Goal: Task Accomplishment & Management: Use online tool/utility

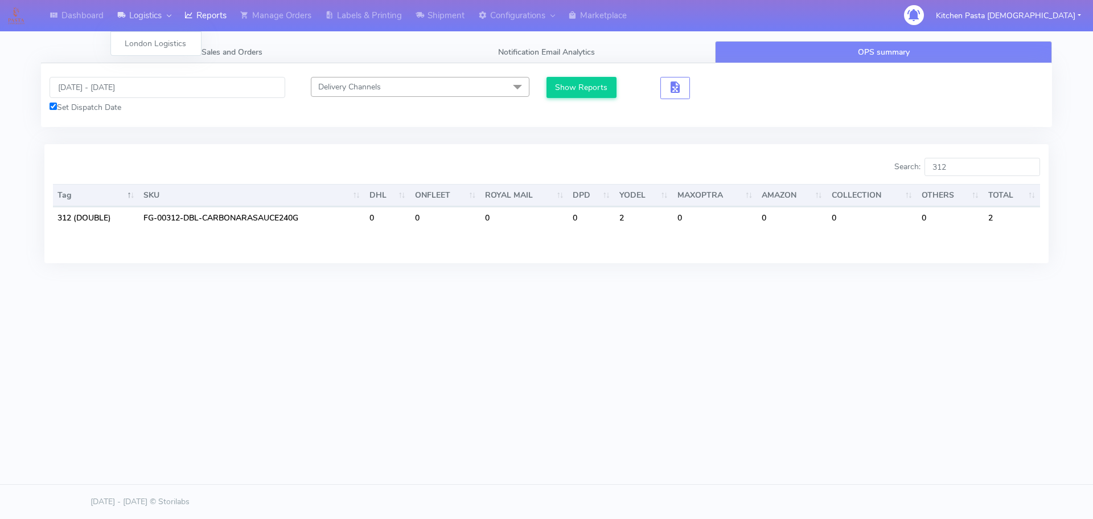
drag, startPoint x: 0, startPoint y: 0, endPoint x: 138, endPoint y: 16, distance: 139.3
click at [138, 16] on link "Logistics" at bounding box center [143, 15] width 67 height 31
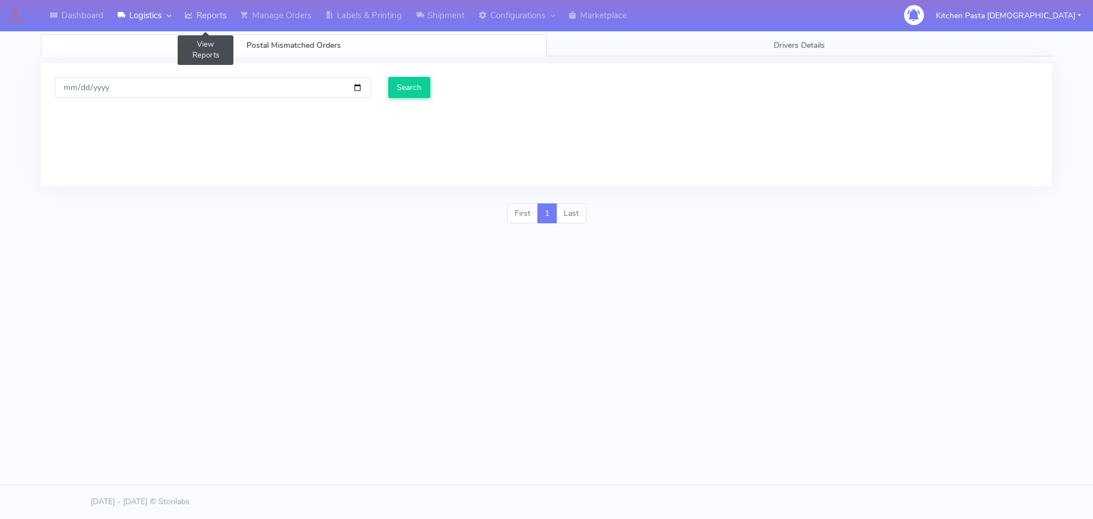
click at [189, 16] on icon at bounding box center [189, 15] width 9 height 11
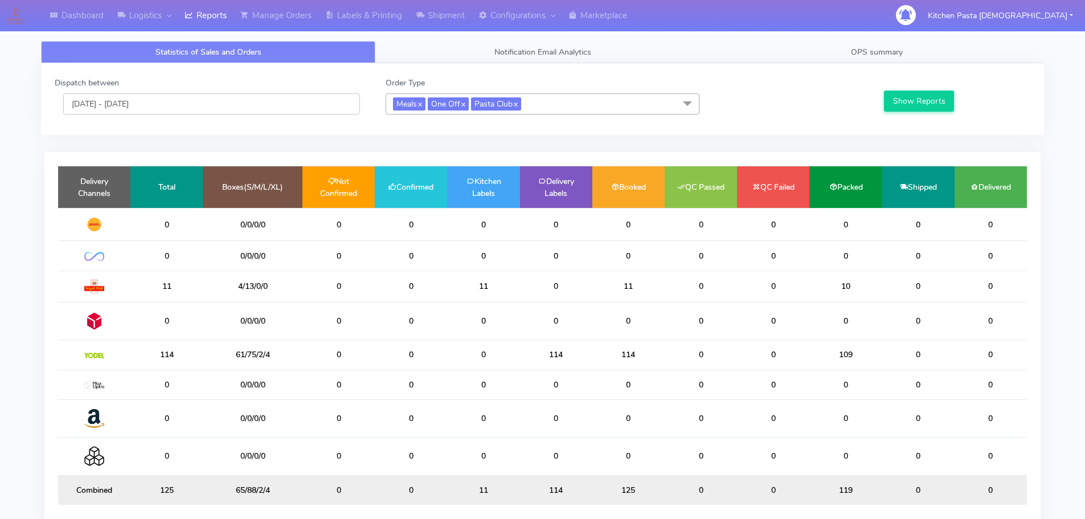
click at [281, 109] on input "[DATE] - [DATE]" at bounding box center [211, 103] width 297 height 21
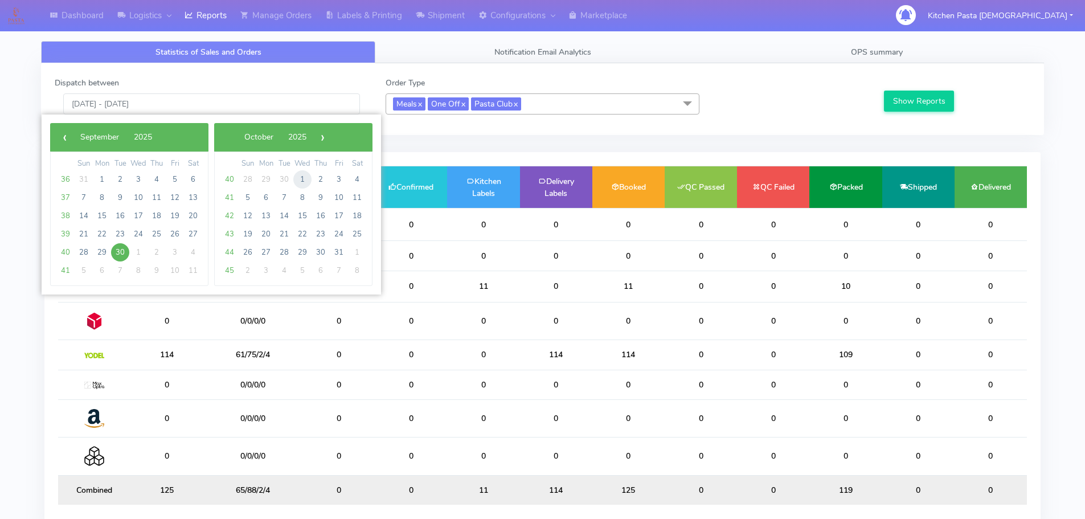
click at [308, 176] on span "1" at bounding box center [302, 179] width 18 height 18
click at [308, 176] on span "29" at bounding box center [302, 179] width 18 height 18
click at [135, 181] on span "1" at bounding box center [138, 179] width 18 height 18
type input "01/10/2025 - 01/10/2025"
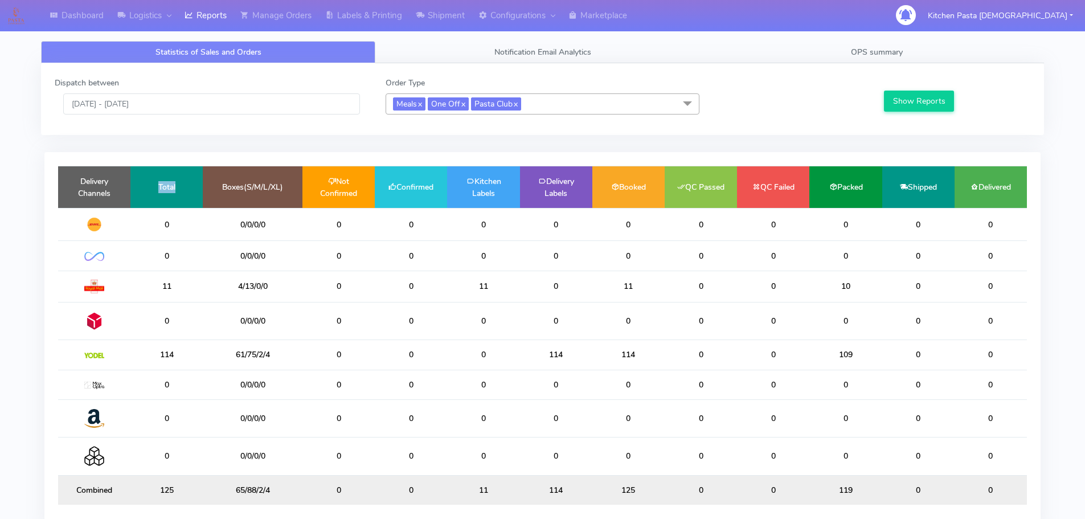
click at [135, 181] on td "Total" at bounding box center [166, 187] width 72 height 42
click at [885, 107] on button "Show Reports" at bounding box center [919, 101] width 70 height 21
click at [570, 102] on span "Meals x One Off x Pasta Club x" at bounding box center [543, 103] width 314 height 21
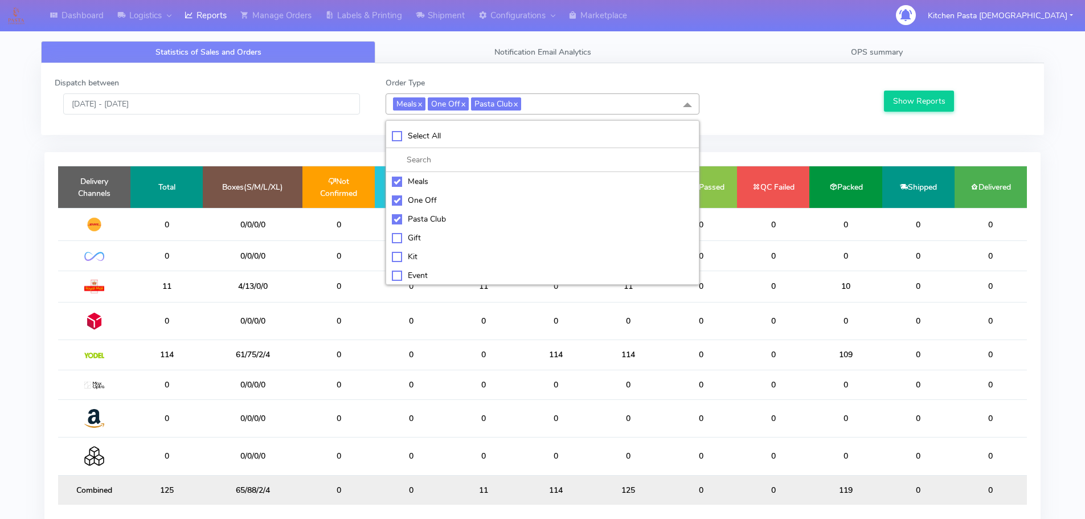
click at [409, 218] on div "Pasta Club" at bounding box center [542, 219] width 301 height 12
checkbox input "false"
click at [424, 204] on div "One Off" at bounding box center [542, 200] width 301 height 12
checkbox input "false"
click at [412, 178] on div "Meals" at bounding box center [542, 181] width 301 height 12
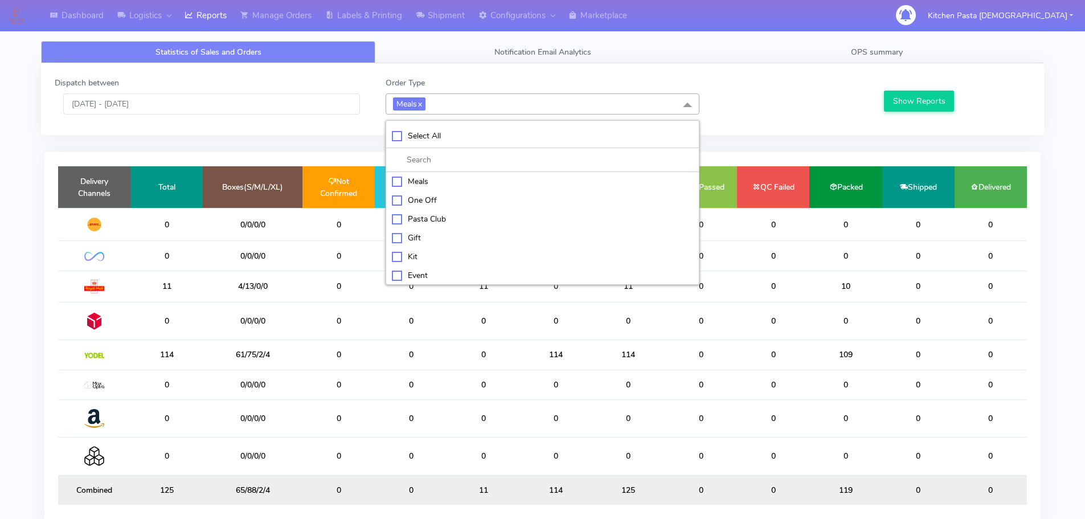
checkbox input "false"
drag, startPoint x: 407, startPoint y: 254, endPoint x: 423, endPoint y: 247, distance: 17.6
click at [407, 253] on div "Kit" at bounding box center [542, 255] width 301 height 12
click at [901, 109] on button "Show Reports" at bounding box center [919, 101] width 70 height 21
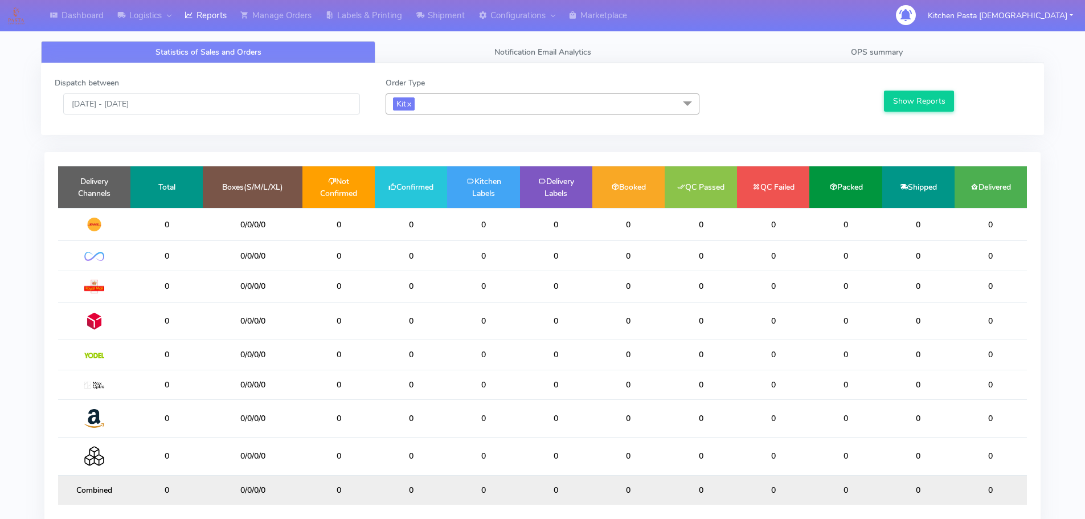
click at [446, 107] on span "Kit x" at bounding box center [543, 103] width 314 height 21
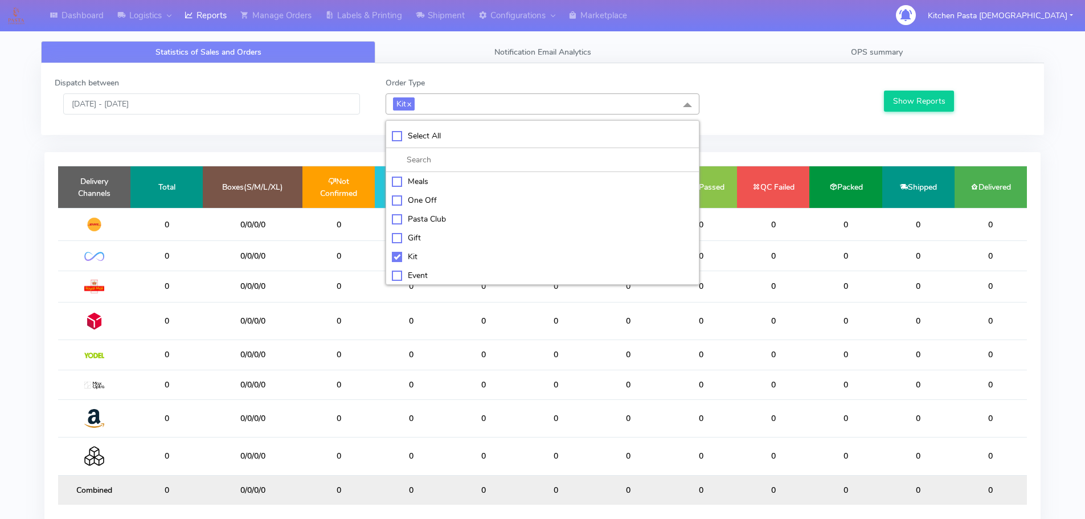
click at [413, 255] on div "Kit" at bounding box center [542, 257] width 301 height 12
checkbox input "false"
click at [419, 276] on div "ATAVI" at bounding box center [542, 274] width 301 height 12
checkbox input "true"
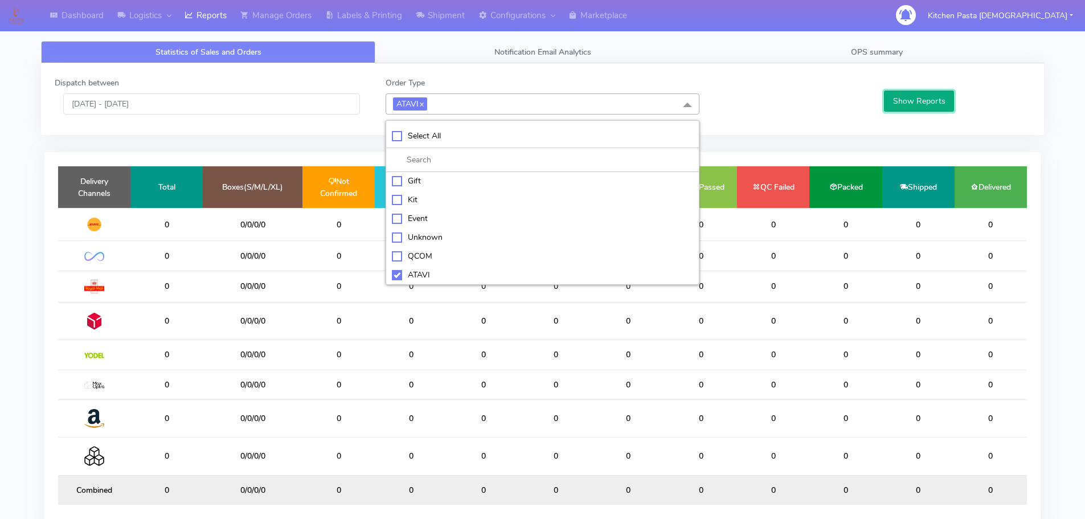
click at [936, 98] on button "Show Reports" at bounding box center [919, 101] width 70 height 21
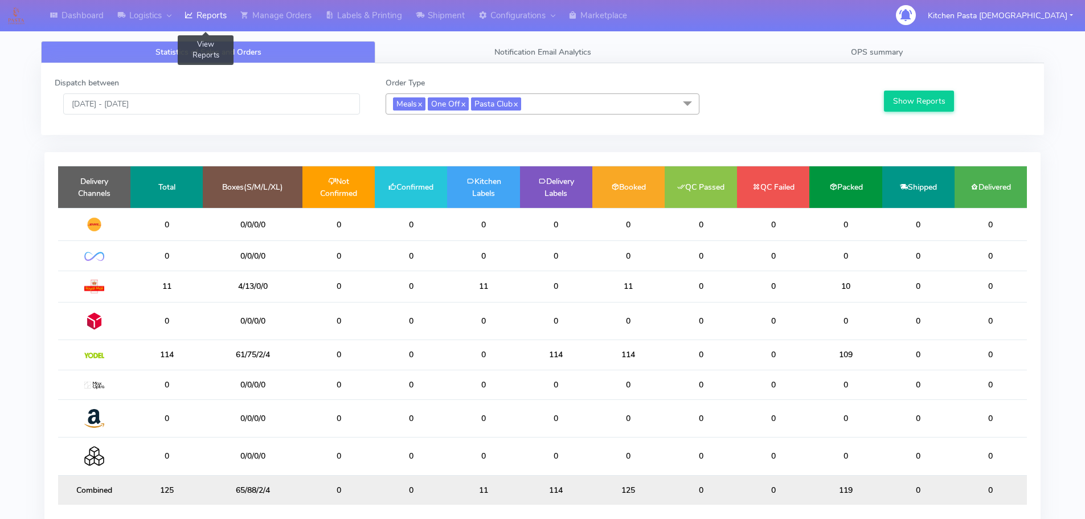
click at [200, 20] on link "Reports" at bounding box center [206, 15] width 56 height 31
click at [201, 20] on link "Reports" at bounding box center [206, 15] width 56 height 31
drag, startPoint x: 290, startPoint y: 15, endPoint x: 284, endPoint y: 15, distance: 6.3
click at [290, 15] on link "Manage Orders" at bounding box center [276, 15] width 85 height 31
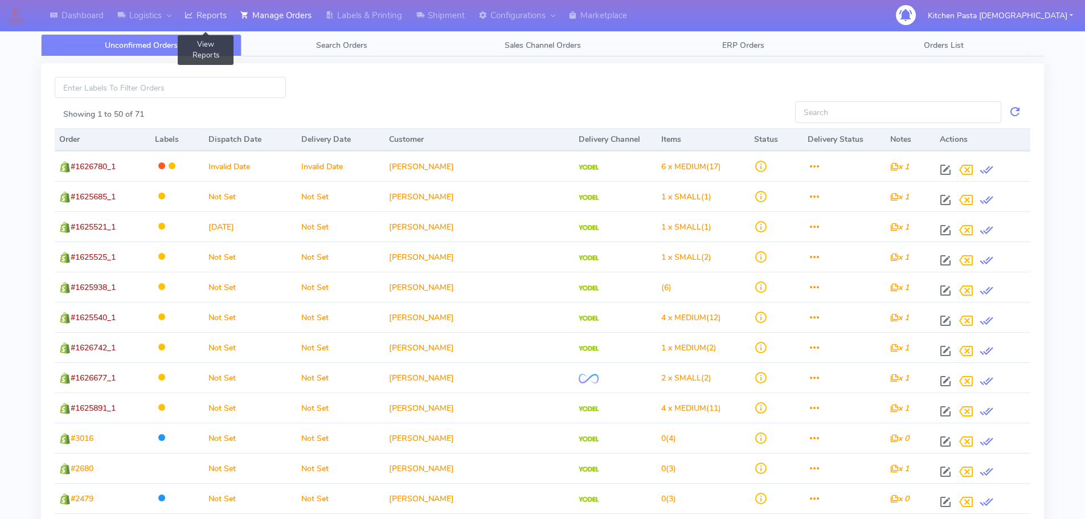
click at [214, 11] on link "Reports" at bounding box center [206, 15] width 56 height 31
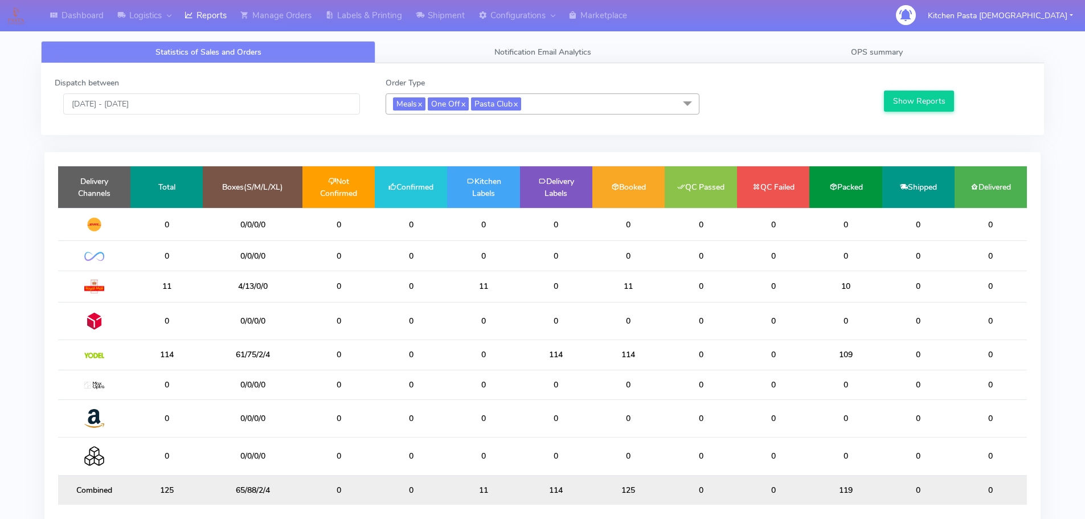
click at [551, 109] on span "Meals x One Off x Pasta Club x" at bounding box center [543, 103] width 314 height 21
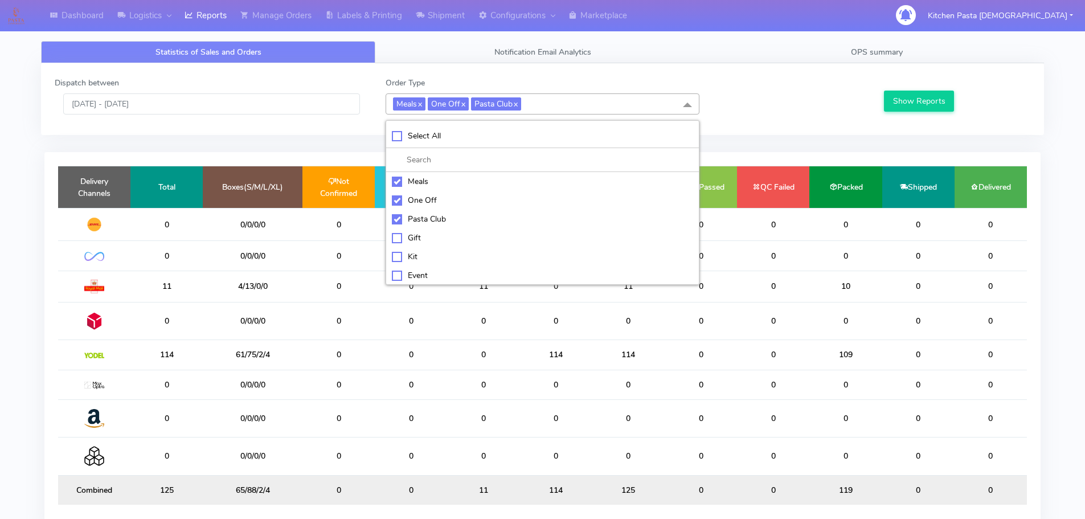
drag, startPoint x: 420, startPoint y: 165, endPoint x: 418, endPoint y: 188, distance: 22.9
click at [418, 188] on div "Select All Meals One Off Pasta Club Gift Kit Event Unknown QCOM ATAVI" at bounding box center [543, 202] width 314 height 165
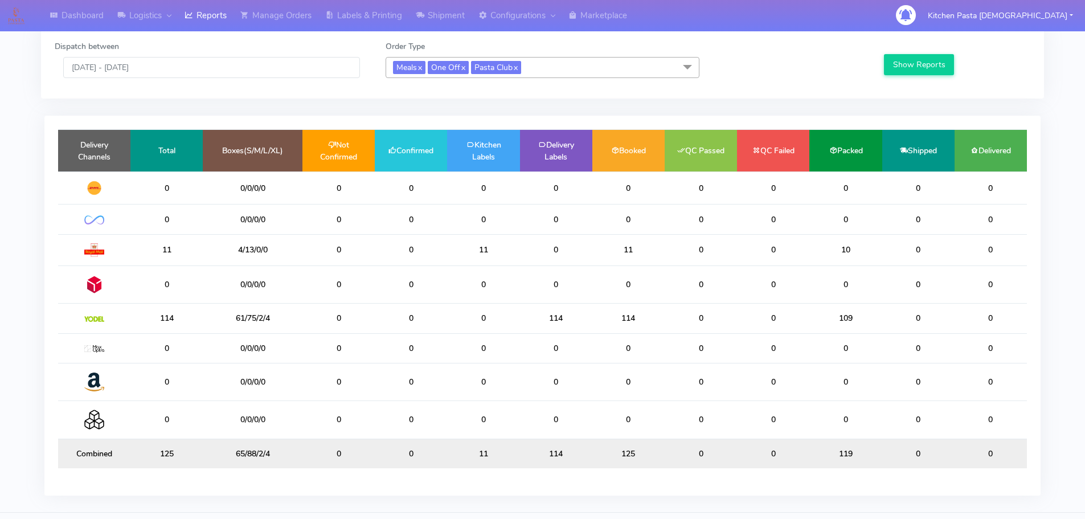
scroll to position [57, 0]
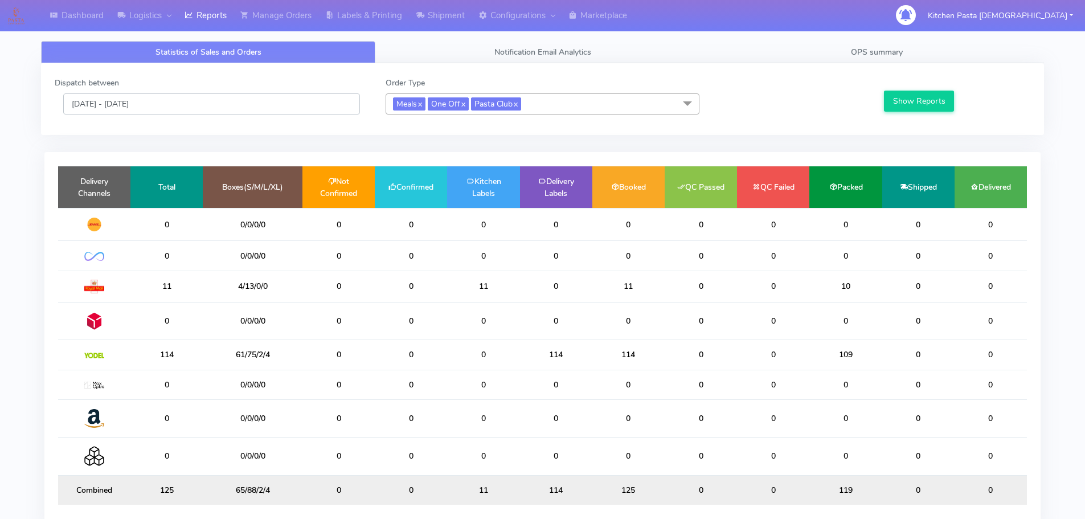
click at [226, 101] on input "[DATE] - [DATE]" at bounding box center [211, 103] width 297 height 21
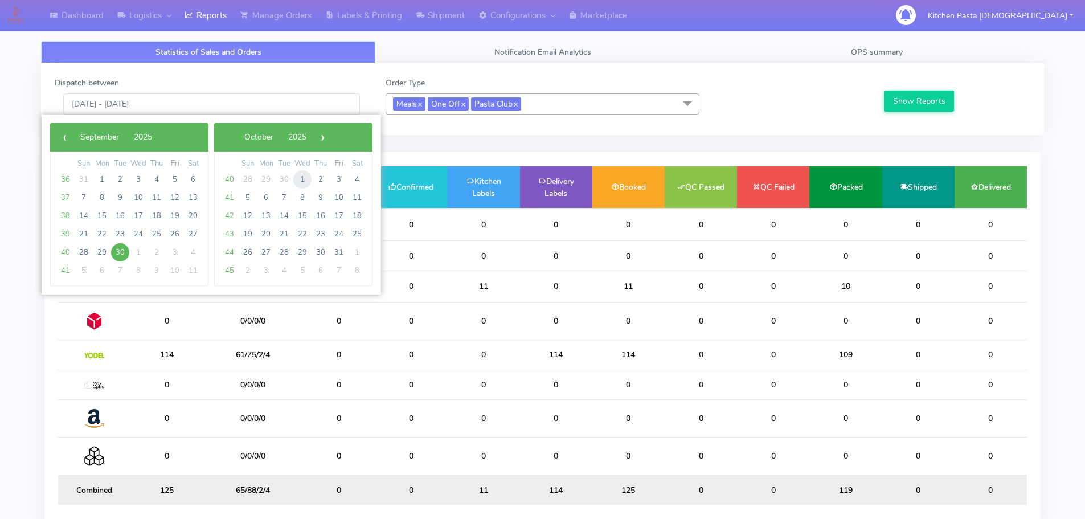
click at [307, 179] on span "1" at bounding box center [302, 179] width 18 height 18
click at [138, 179] on span "1" at bounding box center [138, 179] width 18 height 18
type input "01/10/2025 - 01/10/2025"
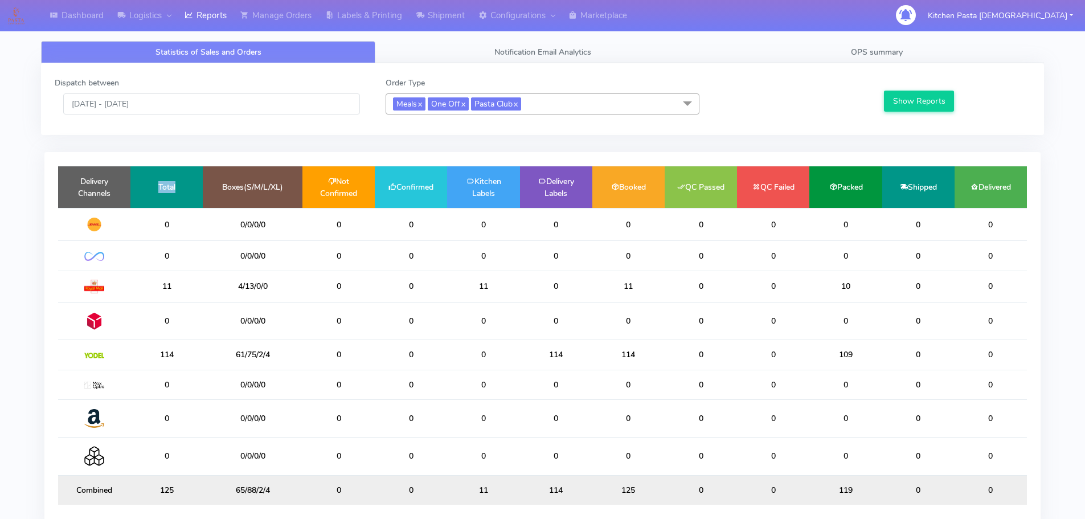
click at [138, 179] on td "Total" at bounding box center [166, 187] width 72 height 42
click at [918, 98] on button "Show Reports" at bounding box center [919, 101] width 70 height 21
drag, startPoint x: 550, startPoint y: 109, endPoint x: 453, endPoint y: 161, distance: 109.0
click at [550, 111] on span "Meals x One Off x Pasta Club x" at bounding box center [543, 103] width 314 height 21
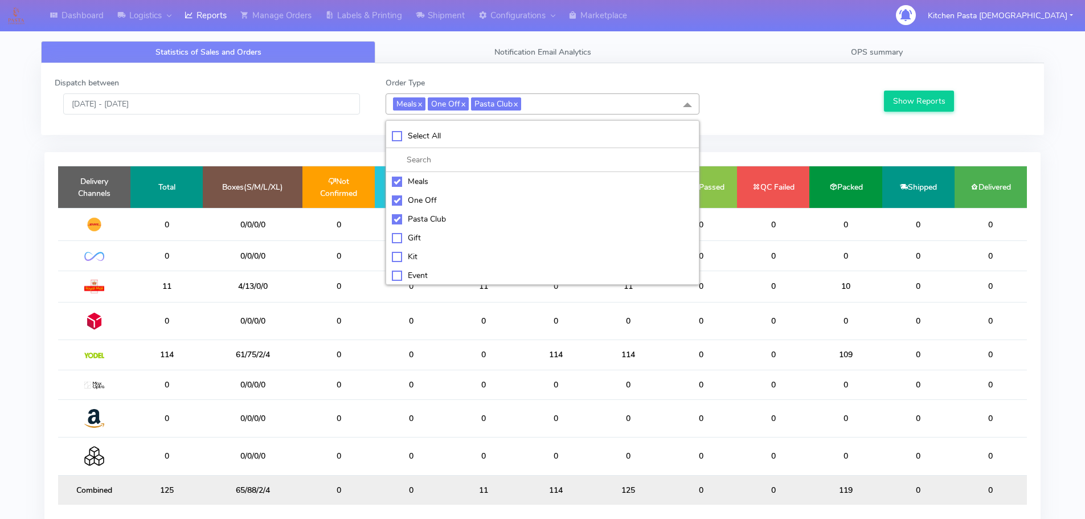
click at [427, 182] on div "Meals" at bounding box center [542, 181] width 301 height 12
checkbox input "false"
click at [432, 199] on div "One Off" at bounding box center [542, 200] width 301 height 12
checkbox input "false"
click at [437, 215] on div "Pasta Club" at bounding box center [542, 219] width 301 height 12
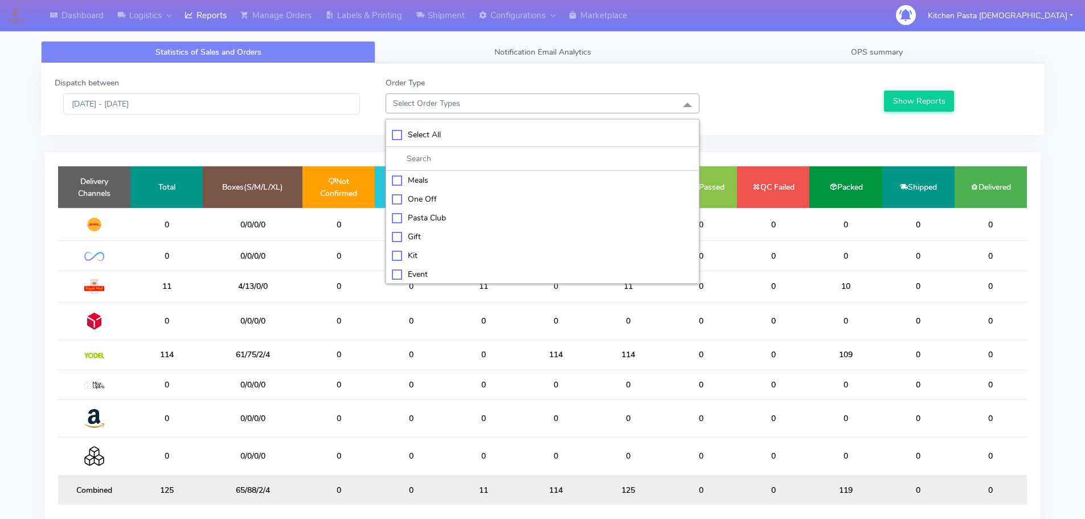
checkbox input "false"
drag, startPoint x: 404, startPoint y: 259, endPoint x: 503, endPoint y: 259, distance: 99.7
click at [404, 259] on div "Kit" at bounding box center [542, 255] width 301 height 12
click at [925, 95] on button "Show Reports" at bounding box center [919, 101] width 70 height 21
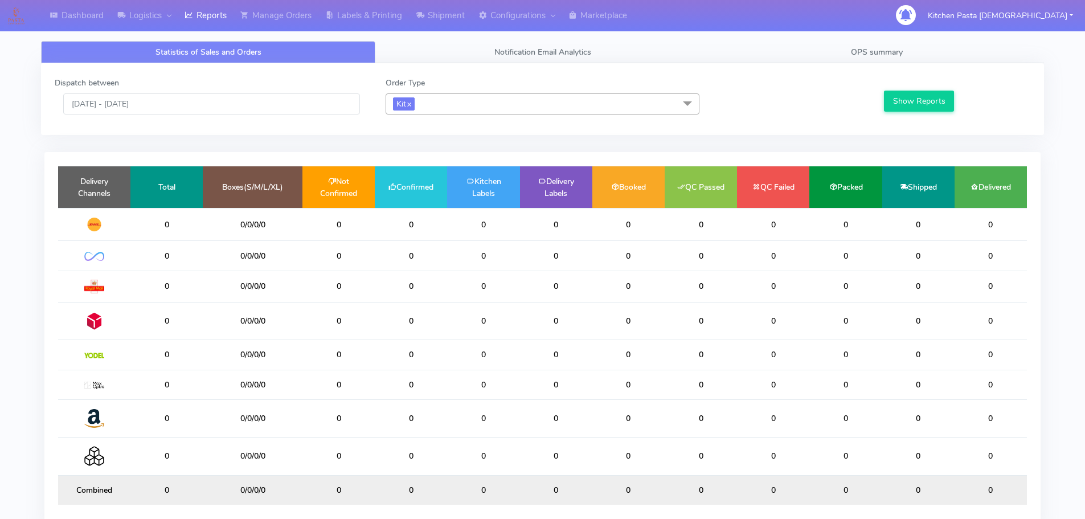
click at [493, 105] on span "Kit x" at bounding box center [543, 103] width 314 height 21
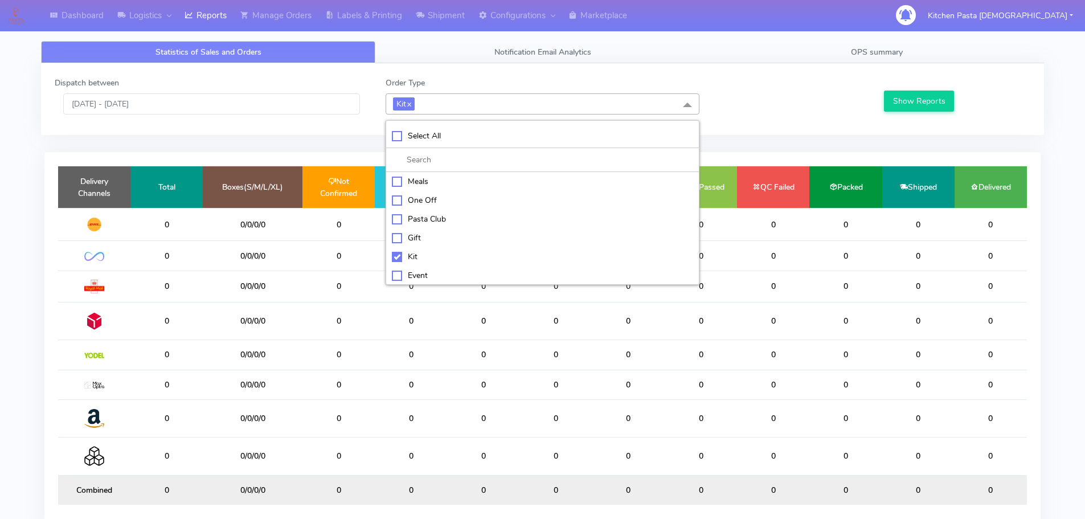
click at [412, 256] on div "Kit" at bounding box center [542, 257] width 301 height 12
checkbox input "false"
click at [413, 269] on div "ATAVI" at bounding box center [542, 274] width 301 height 12
checkbox input "true"
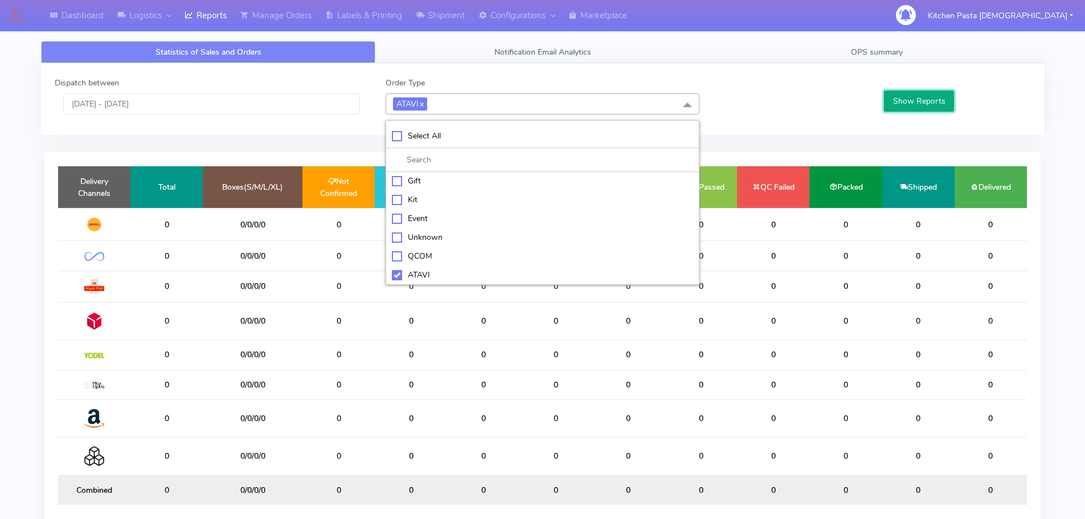
click at [930, 92] on button "Show Reports" at bounding box center [919, 101] width 70 height 21
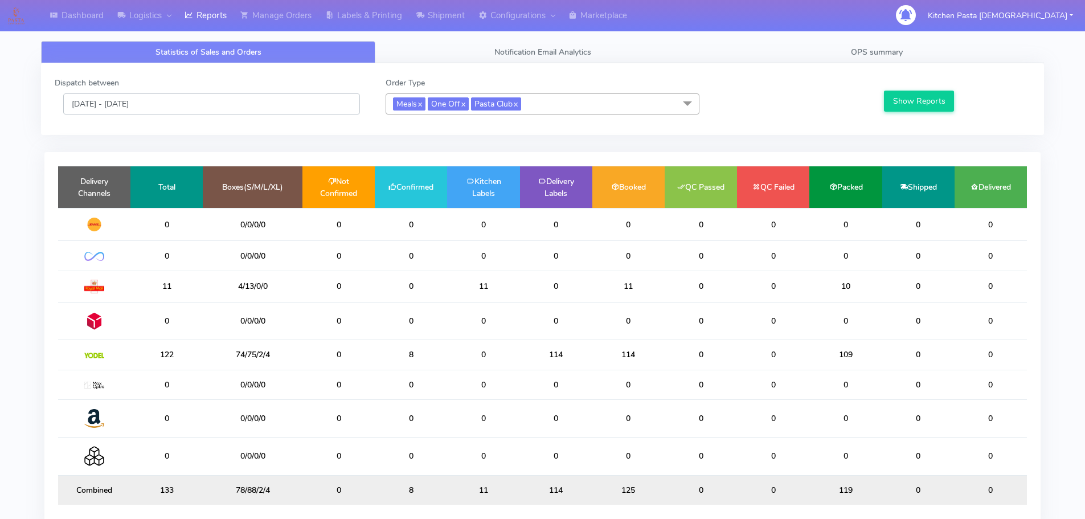
click at [256, 97] on input "[DATE] - [DATE]" at bounding box center [211, 103] width 297 height 21
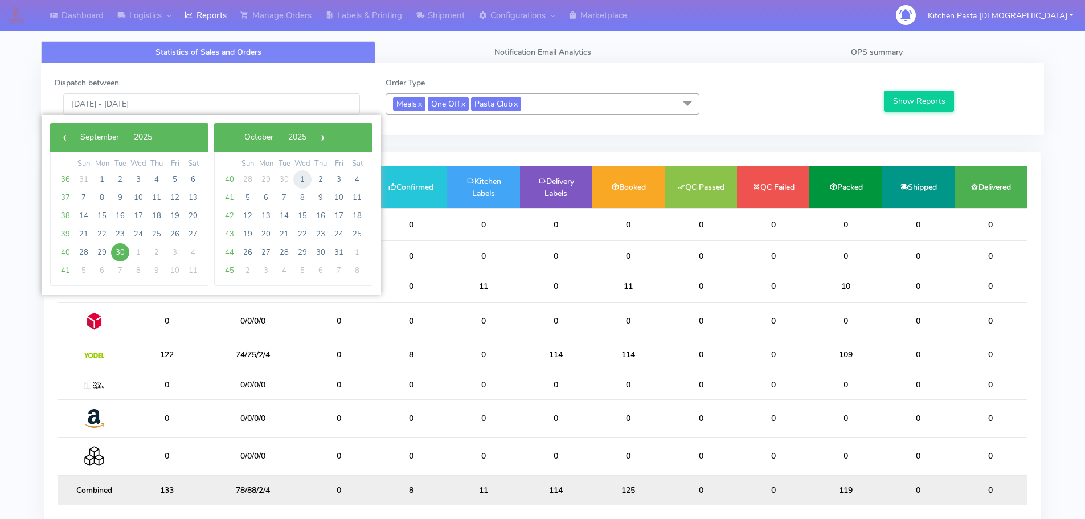
click at [300, 178] on span "1" at bounding box center [302, 179] width 18 height 18
click at [137, 175] on span "1" at bounding box center [138, 179] width 18 height 18
type input "[DATE] - [DATE]"
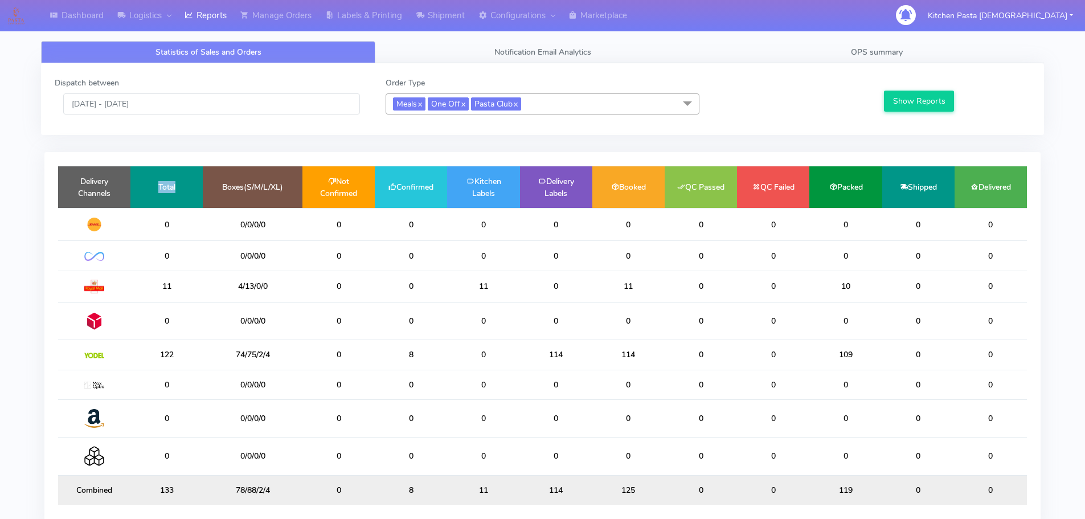
click at [137, 175] on td "Total" at bounding box center [166, 187] width 72 height 42
click at [907, 100] on button "Show Reports" at bounding box center [919, 101] width 70 height 21
click at [212, 103] on input "[DATE] - [DATE]" at bounding box center [211, 103] width 297 height 21
click at [189, 110] on input "[DATE] - [DATE]" at bounding box center [211, 103] width 297 height 21
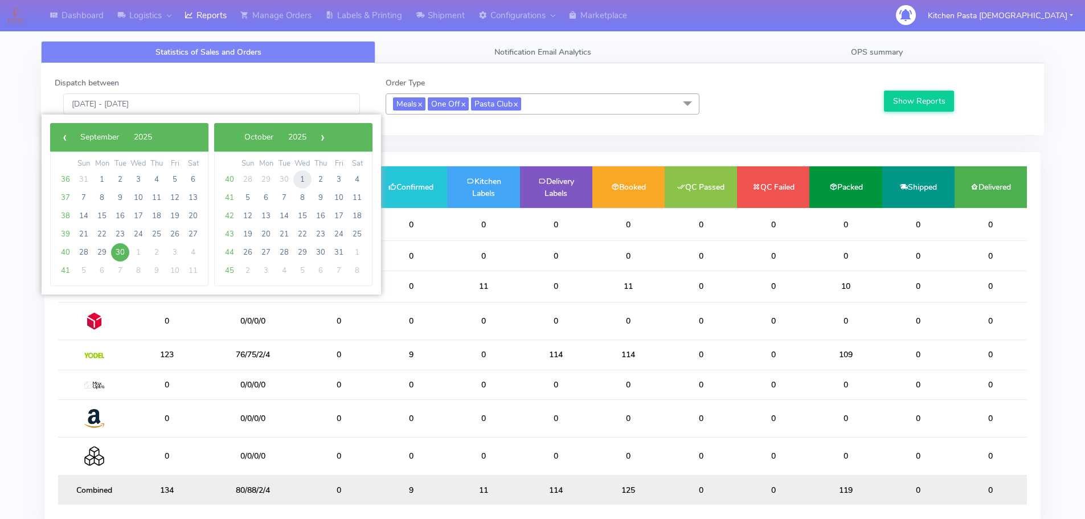
click at [302, 170] on span "1" at bounding box center [302, 179] width 18 height 18
click at [142, 179] on span "1" at bounding box center [138, 179] width 18 height 18
type input "[DATE] - [DATE]"
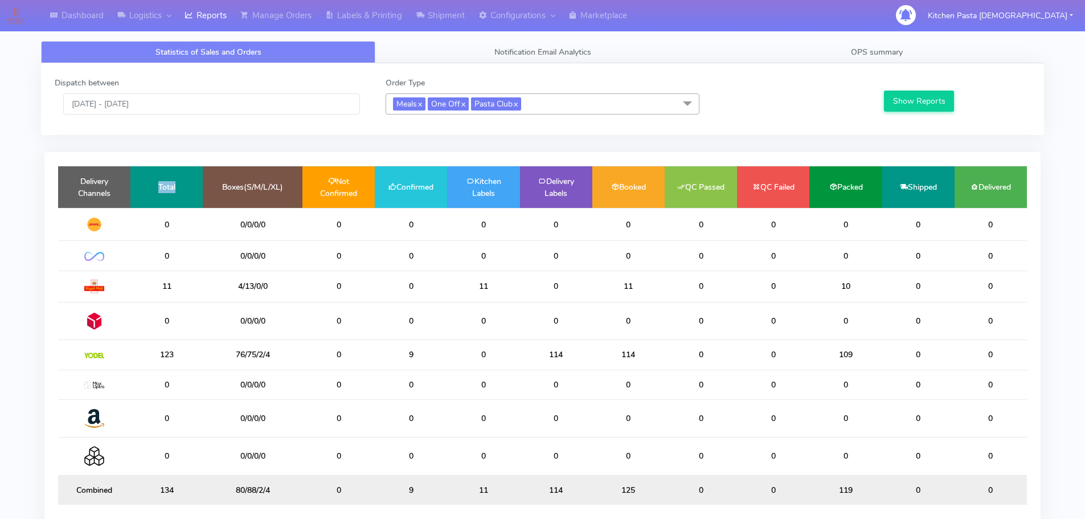
click at [142, 179] on td "Total" at bounding box center [166, 187] width 72 height 42
click at [921, 93] on button "Show Reports" at bounding box center [919, 101] width 70 height 21
click at [196, 101] on input "[DATE] - [DATE]" at bounding box center [211, 103] width 297 height 21
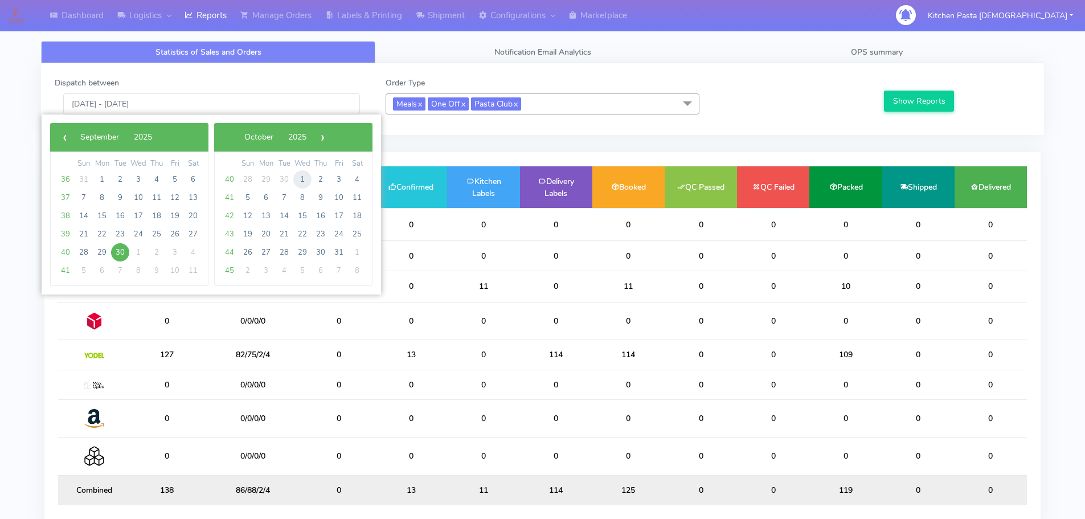
click at [301, 181] on span "1" at bounding box center [302, 179] width 18 height 18
click at [301, 181] on span "29" at bounding box center [302, 179] width 18 height 18
click at [134, 182] on span "1" at bounding box center [138, 179] width 18 height 18
type input "01/10/2025 - 01/10/2025"
click at [134, 182] on td "Total" at bounding box center [166, 187] width 72 height 42
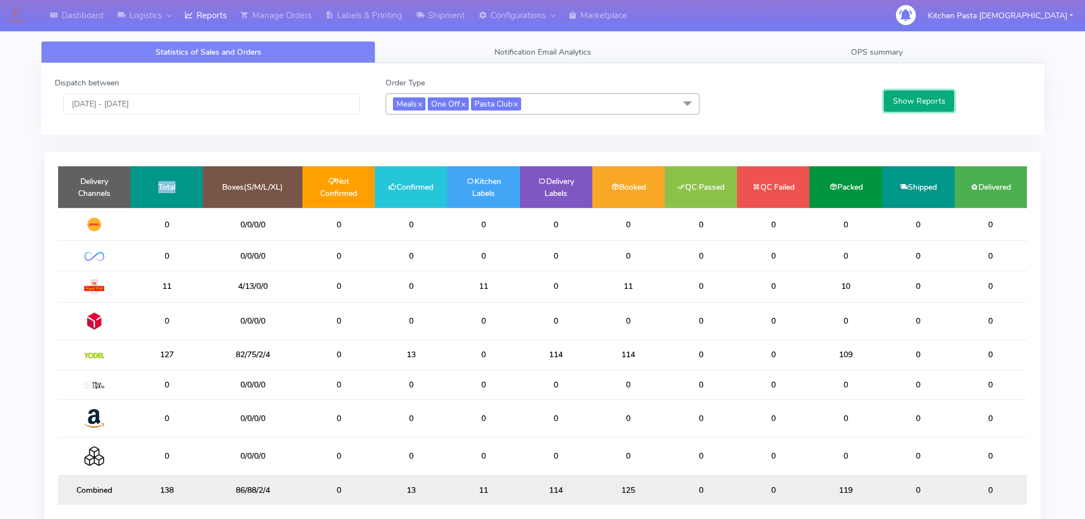
click at [923, 93] on button "Show Reports" at bounding box center [919, 101] width 70 height 21
click at [228, 107] on input "[DATE] - [DATE]" at bounding box center [211, 103] width 297 height 21
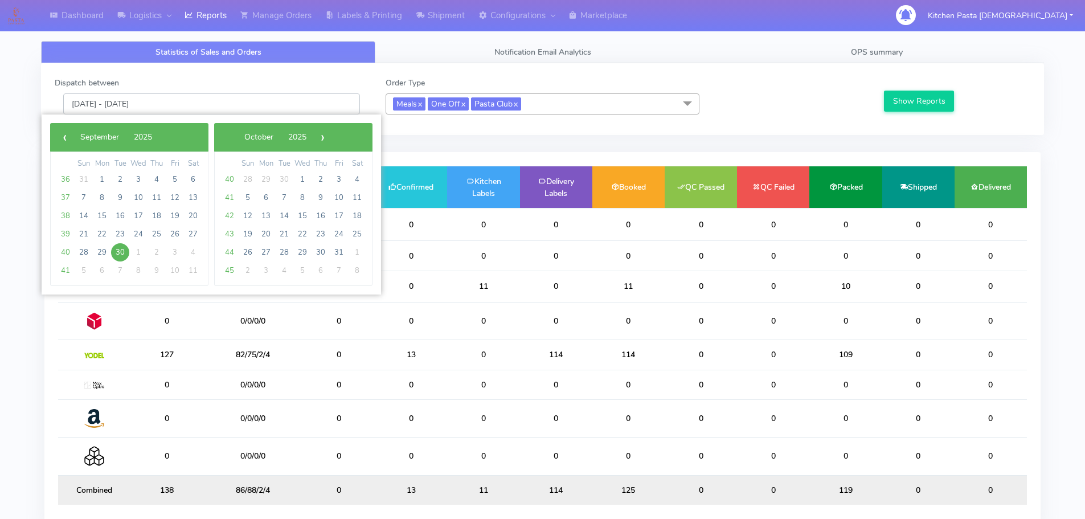
click at [228, 107] on input "[DATE] - [DATE]" at bounding box center [211, 103] width 297 height 21
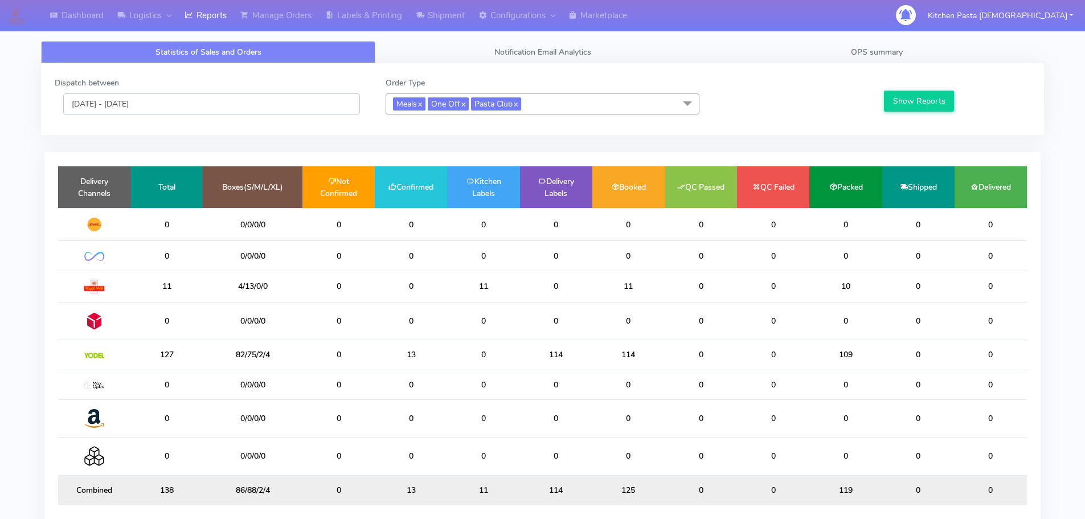
click at [212, 112] on input "[DATE] - [DATE]" at bounding box center [211, 103] width 297 height 21
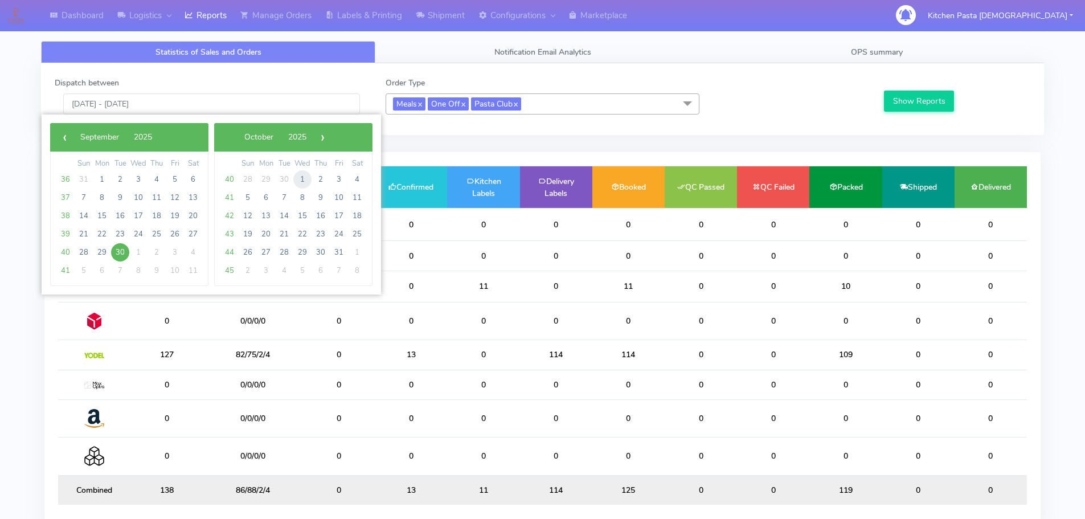
click at [308, 179] on span "1" at bounding box center [302, 179] width 18 height 18
click at [308, 179] on span "29" at bounding box center [302, 179] width 18 height 18
click at [145, 179] on span "1" at bounding box center [138, 179] width 18 height 18
type input "[DATE] - [DATE]"
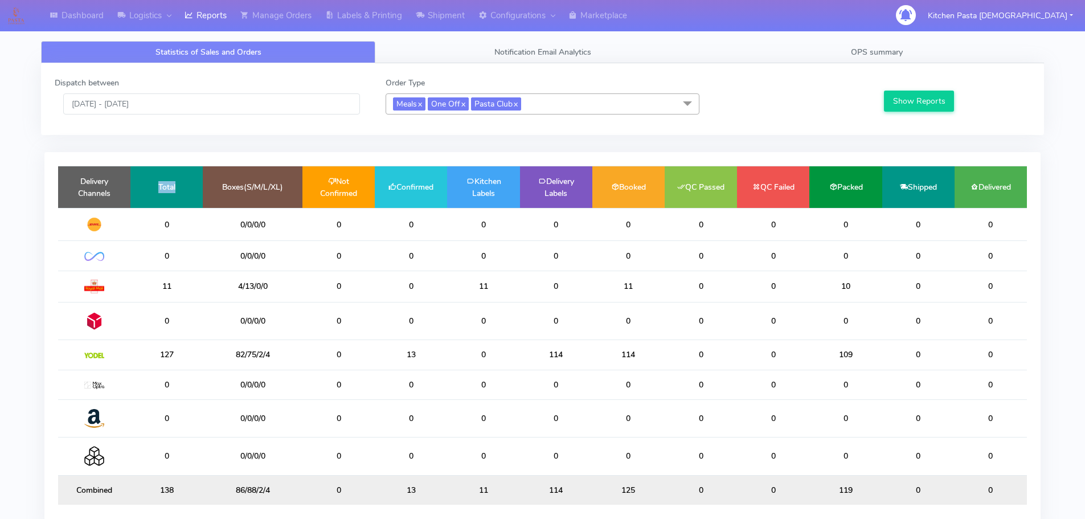
click at [145, 179] on td "Total" at bounding box center [166, 187] width 72 height 42
click at [920, 89] on div "Show Reports" at bounding box center [955, 96] width 165 height 38
click at [939, 103] on button "Show Reports" at bounding box center [919, 101] width 70 height 21
click at [903, 104] on button "Show Reports" at bounding box center [919, 101] width 70 height 21
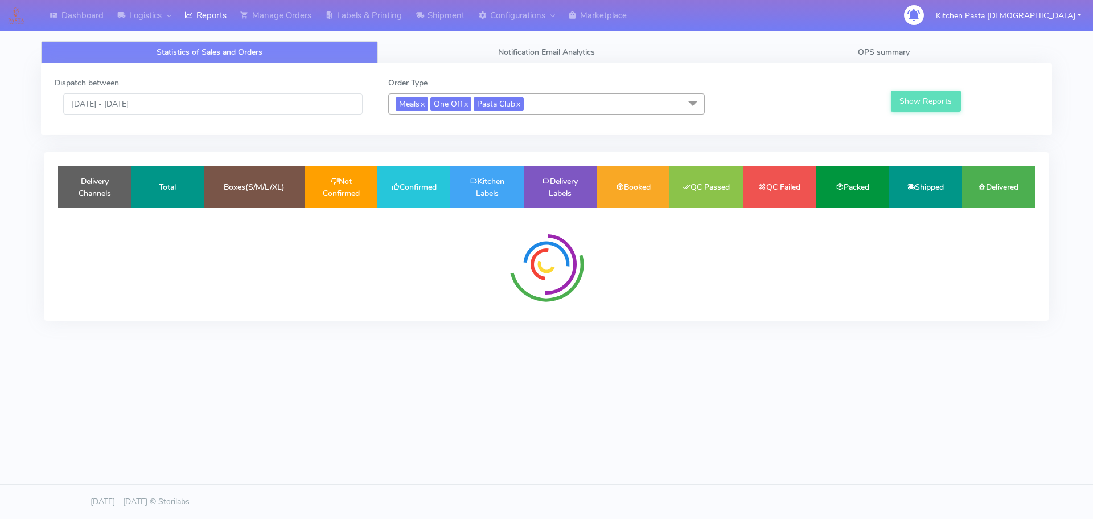
click at [903, 104] on button "Show Reports" at bounding box center [926, 101] width 70 height 21
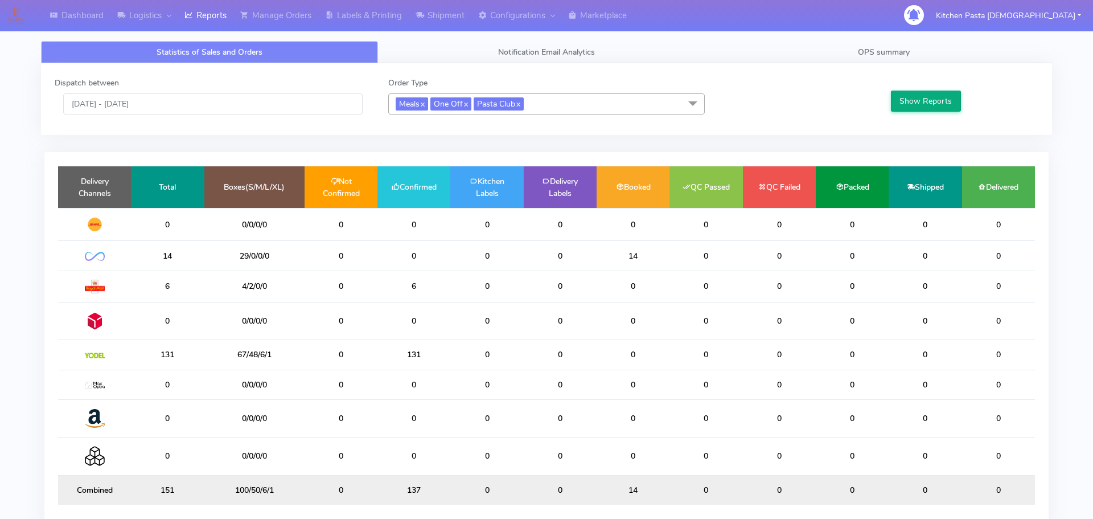
click at [903, 104] on button "Show Reports" at bounding box center [926, 101] width 70 height 21
click at [903, 104] on button "Show Reports" at bounding box center [919, 101] width 70 height 21
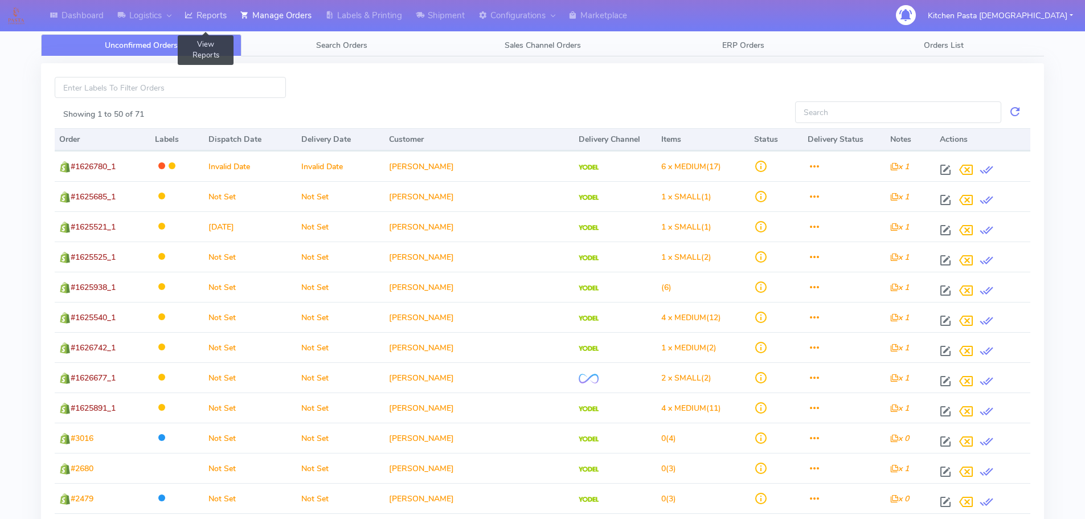
click at [193, 15] on icon at bounding box center [189, 15] width 9 height 11
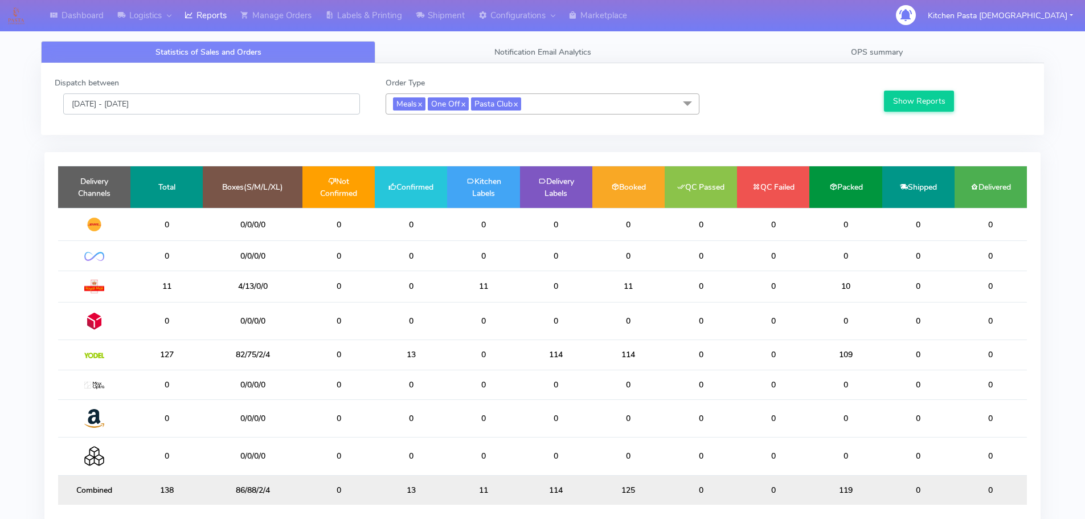
drag, startPoint x: 287, startPoint y: 103, endPoint x: 272, endPoint y: 104, distance: 15.5
click at [287, 103] on input "[DATE] - [DATE]" at bounding box center [211, 103] width 297 height 21
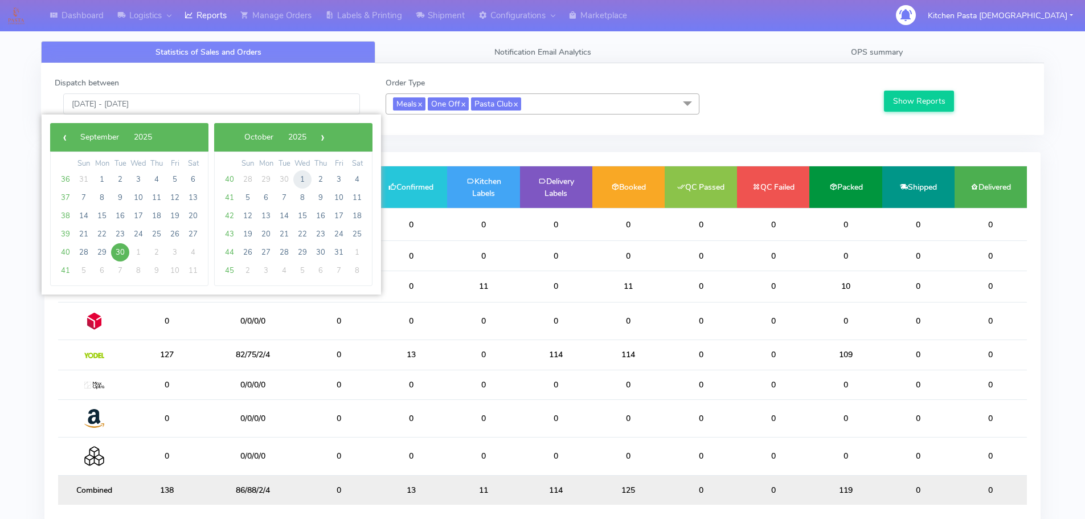
click at [306, 175] on span "1" at bounding box center [302, 179] width 18 height 18
click at [306, 175] on span "29" at bounding box center [302, 179] width 18 height 18
click at [147, 175] on td "1" at bounding box center [138, 179] width 18 height 18
click at [138, 175] on span "1" at bounding box center [138, 179] width 18 height 18
type input "[DATE] - [DATE]"
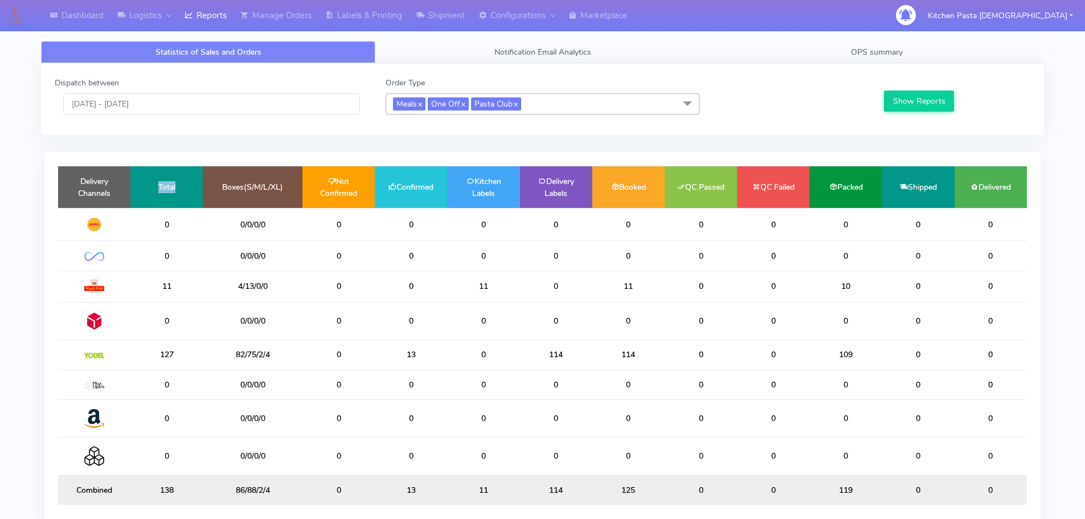
click at [138, 175] on td "Total" at bounding box center [166, 187] width 72 height 42
click at [887, 105] on button "Show Reports" at bounding box center [919, 101] width 70 height 21
click at [187, 106] on input "[DATE] - [DATE]" at bounding box center [211, 103] width 297 height 21
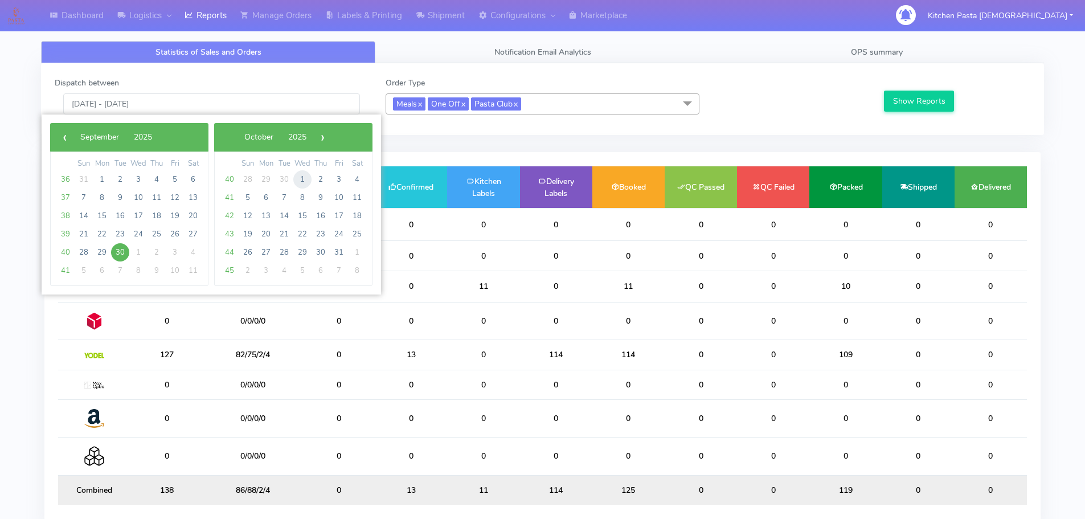
click at [301, 177] on span "1" at bounding box center [302, 179] width 18 height 18
click at [301, 177] on span "29" at bounding box center [302, 179] width 18 height 18
click at [144, 175] on span "1" at bounding box center [138, 179] width 18 height 18
type input "[DATE] - [DATE]"
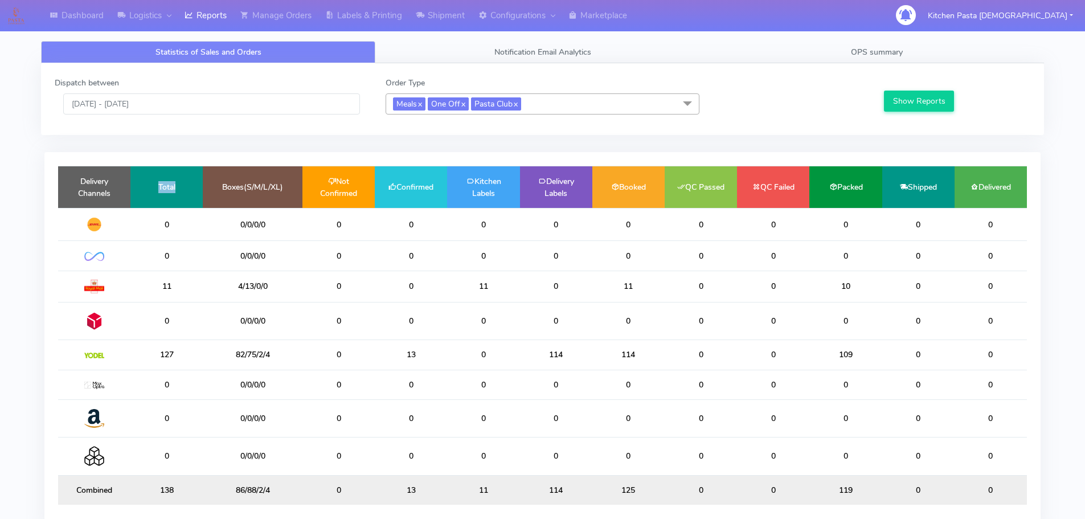
click at [144, 175] on td "Total" at bounding box center [166, 187] width 72 height 42
click at [927, 97] on button "Show Reports" at bounding box center [919, 101] width 70 height 21
click at [437, 13] on link "Shipment" at bounding box center [440, 15] width 63 height 31
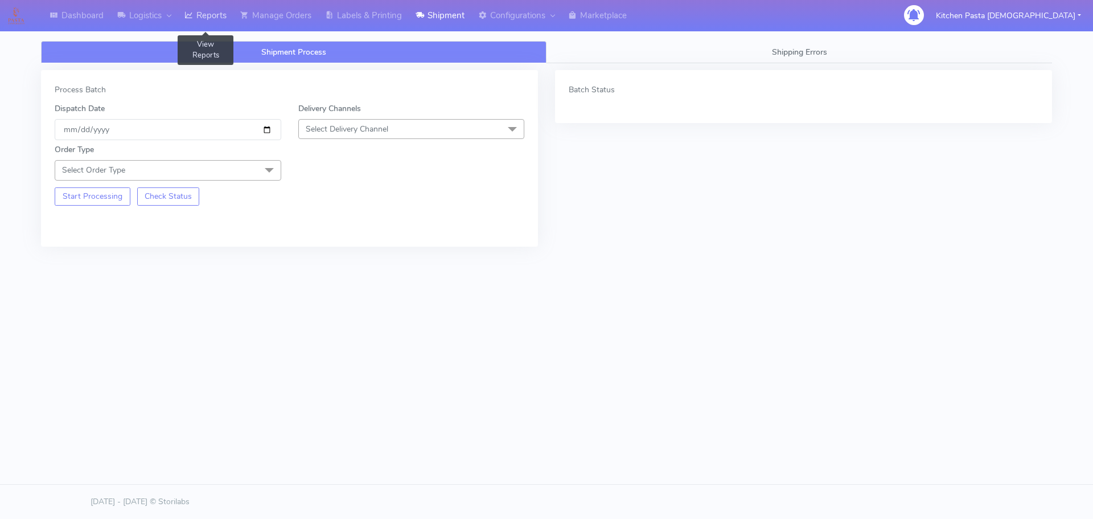
click at [206, 16] on link "Reports" at bounding box center [206, 15] width 56 height 31
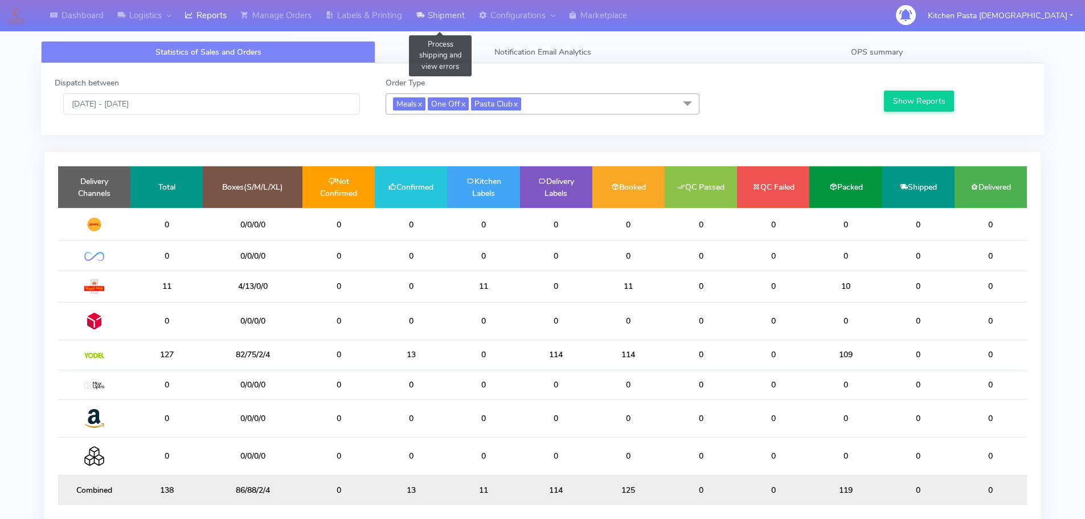
click at [454, 16] on link "Shipment" at bounding box center [440, 15] width 63 height 31
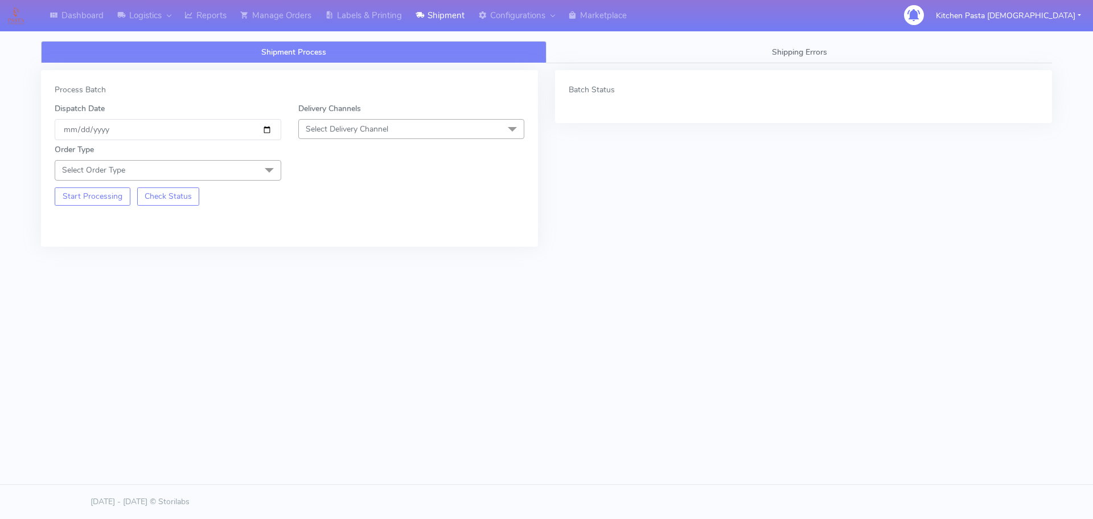
click at [413, 126] on span "Select Delivery Channel" at bounding box center [411, 129] width 227 height 20
click at [316, 264] on li "Yodel" at bounding box center [412, 257] width 226 height 19
click at [247, 176] on span "Select Order Type" at bounding box center [168, 170] width 227 height 20
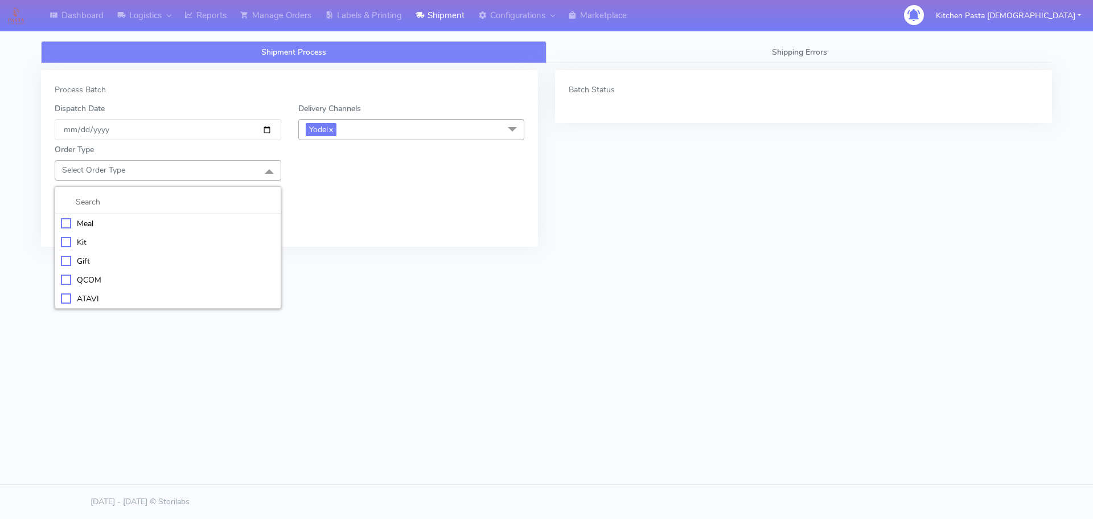
click at [129, 220] on div "Meal" at bounding box center [168, 224] width 214 height 12
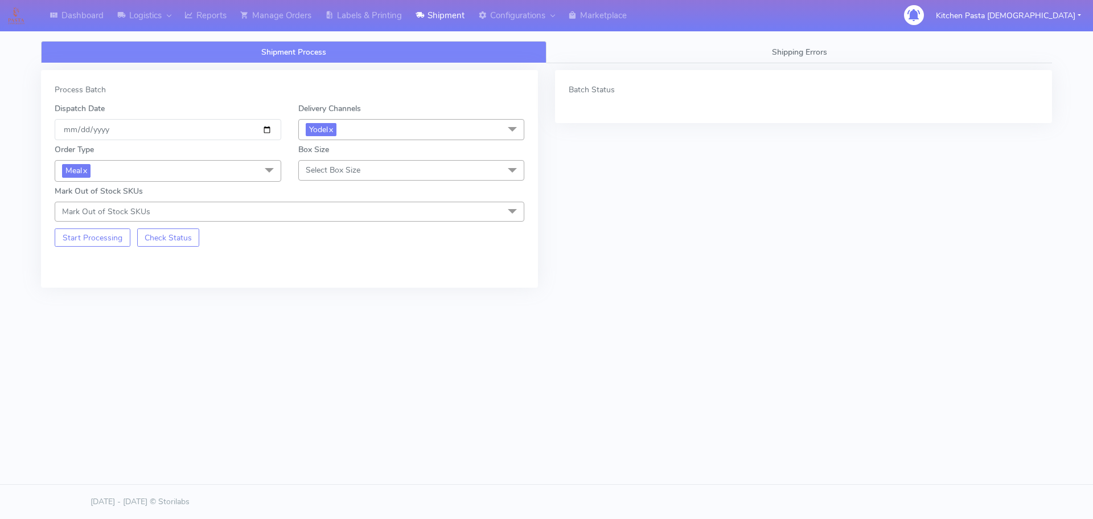
click at [387, 154] on div "Box Size Select Box Size Small Small-PR-1 Medium Large Mega" at bounding box center [412, 163] width 244 height 38
click at [398, 171] on span "Select Box Size" at bounding box center [411, 170] width 227 height 20
click at [341, 259] on div "Medium" at bounding box center [412, 261] width 214 height 12
click at [90, 241] on button "Start Processing" at bounding box center [93, 237] width 76 height 18
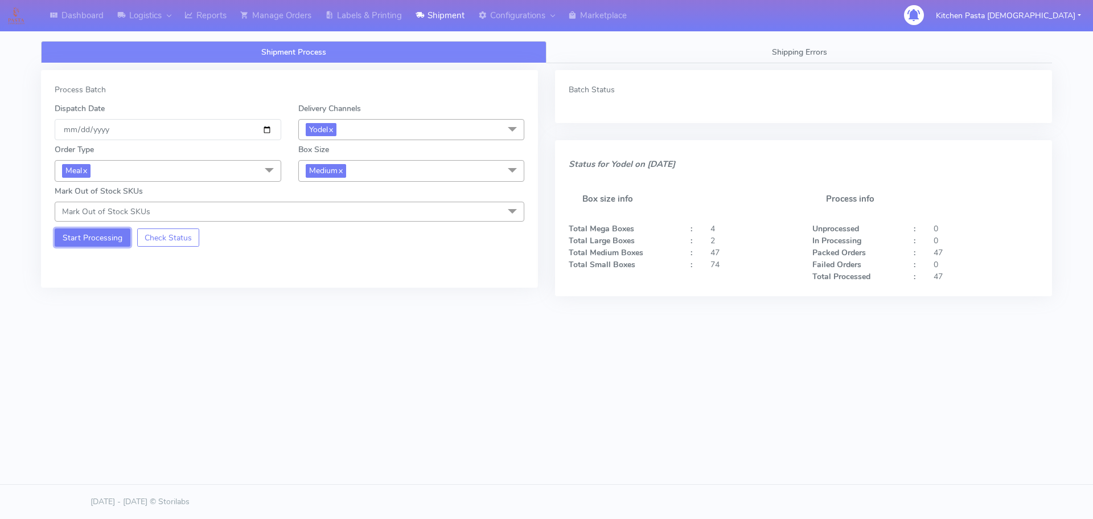
click at [93, 236] on button "Start Processing" at bounding box center [93, 237] width 76 height 18
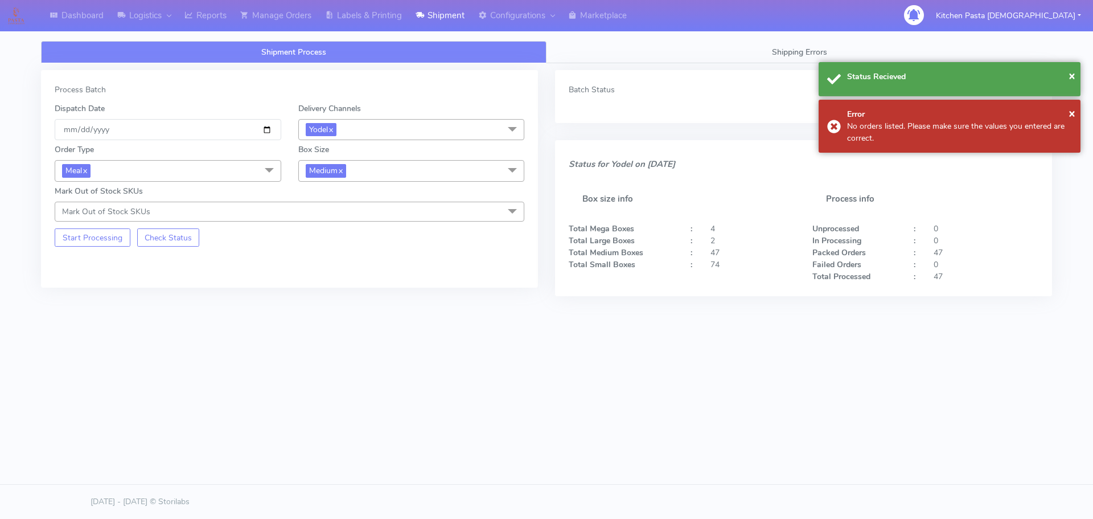
click at [375, 174] on span "Medium x" at bounding box center [411, 170] width 227 height 21
click at [318, 283] on div "Large" at bounding box center [412, 281] width 214 height 12
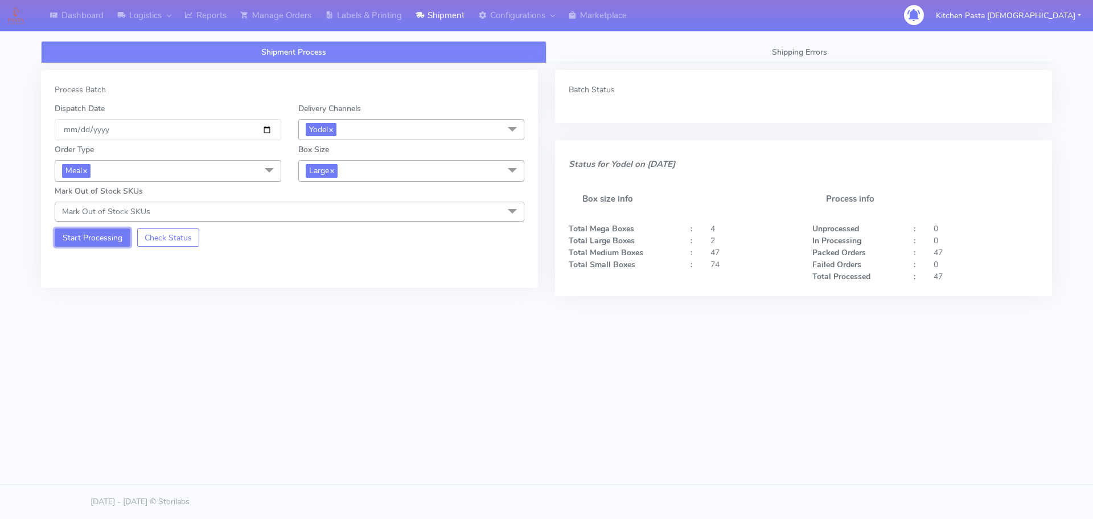
click at [90, 247] on button "Start Processing" at bounding box center [93, 237] width 76 height 18
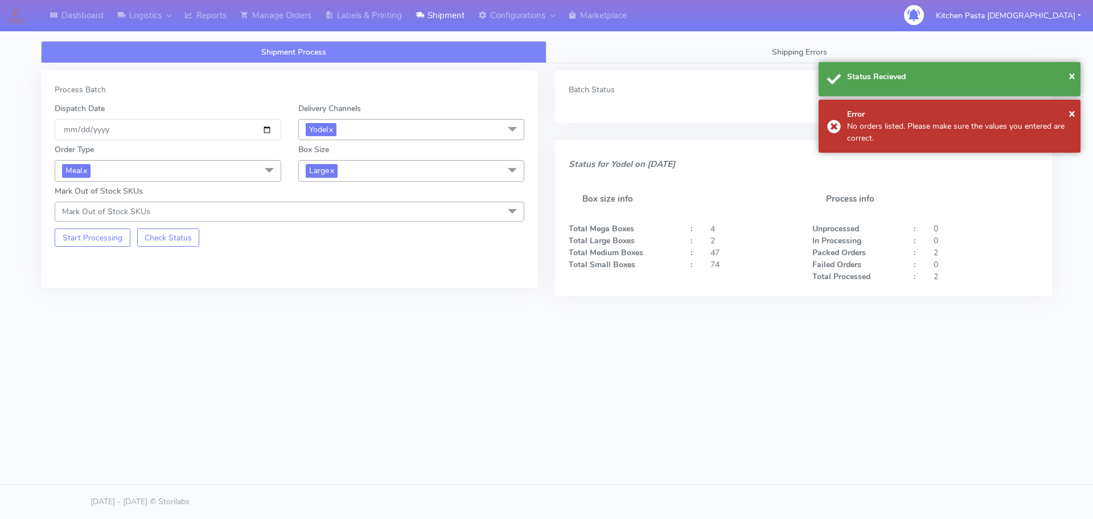
click at [345, 172] on span "Large x" at bounding box center [411, 170] width 227 height 21
click at [314, 300] on div "Mega" at bounding box center [412, 300] width 214 height 12
click at [92, 238] on button "Start Processing" at bounding box center [93, 237] width 76 height 18
click at [366, 169] on span "Mega x" at bounding box center [411, 170] width 227 height 21
click at [324, 220] on div "Small" at bounding box center [412, 225] width 214 height 12
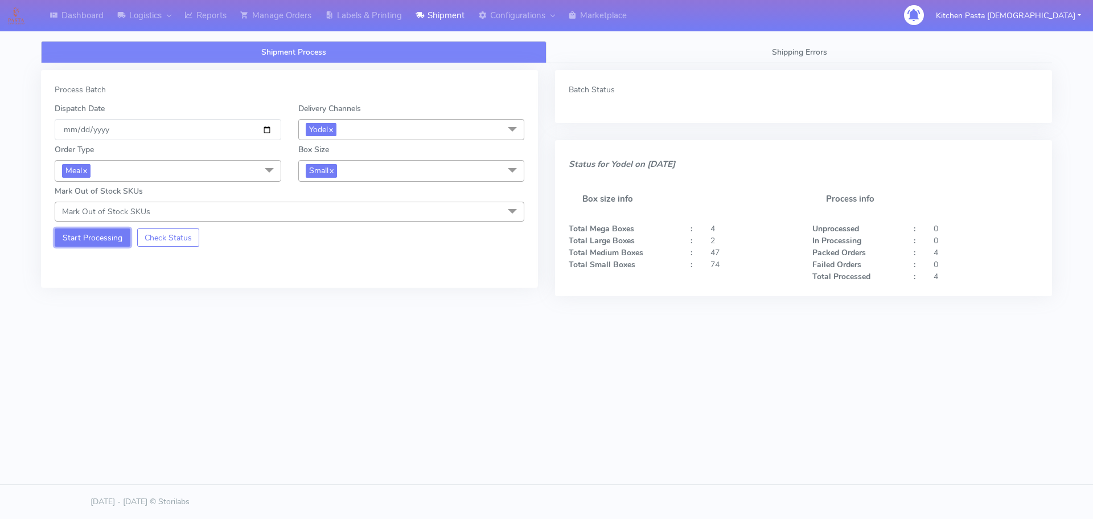
click at [77, 243] on button "Start Processing" at bounding box center [93, 237] width 76 height 18
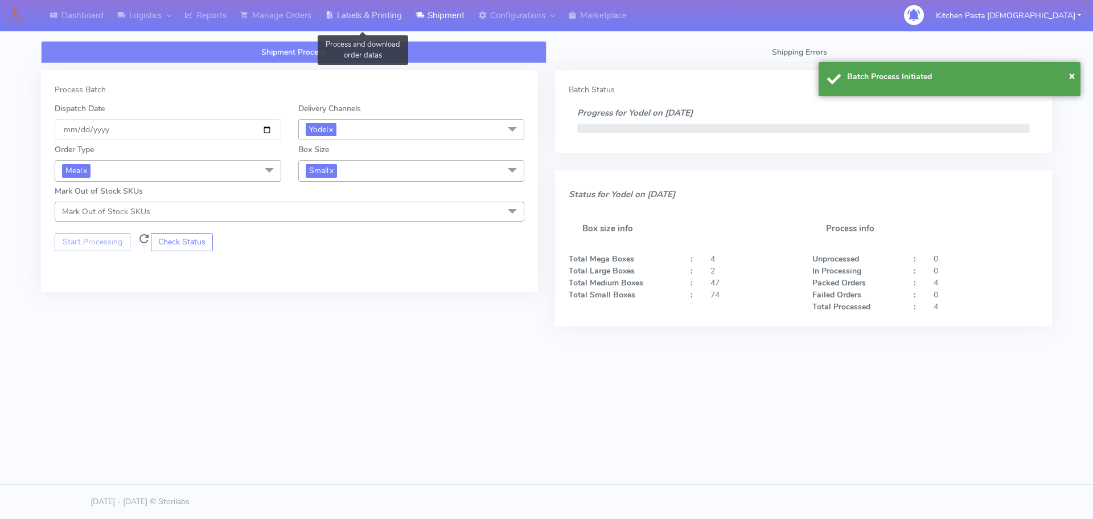
click at [342, 14] on link "Labels & Printing" at bounding box center [363, 15] width 91 height 31
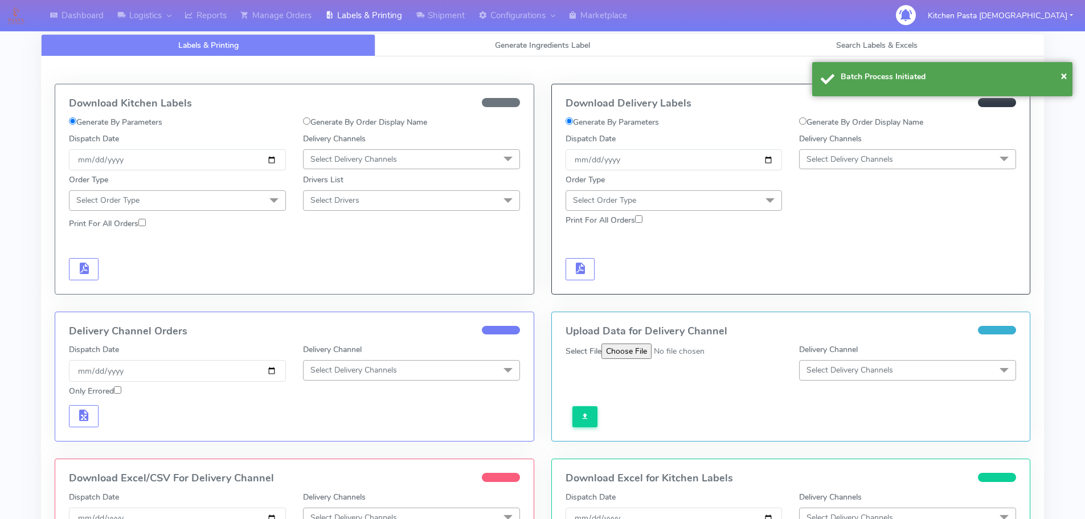
click at [921, 163] on span "Select Delivery Channels" at bounding box center [907, 159] width 217 height 20
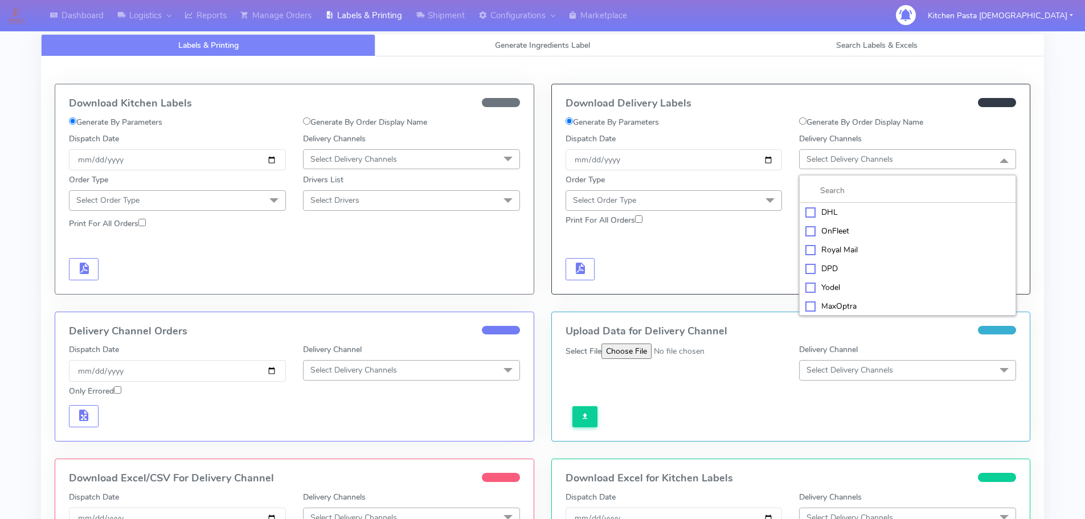
click at [837, 278] on li "Yodel" at bounding box center [908, 287] width 216 height 19
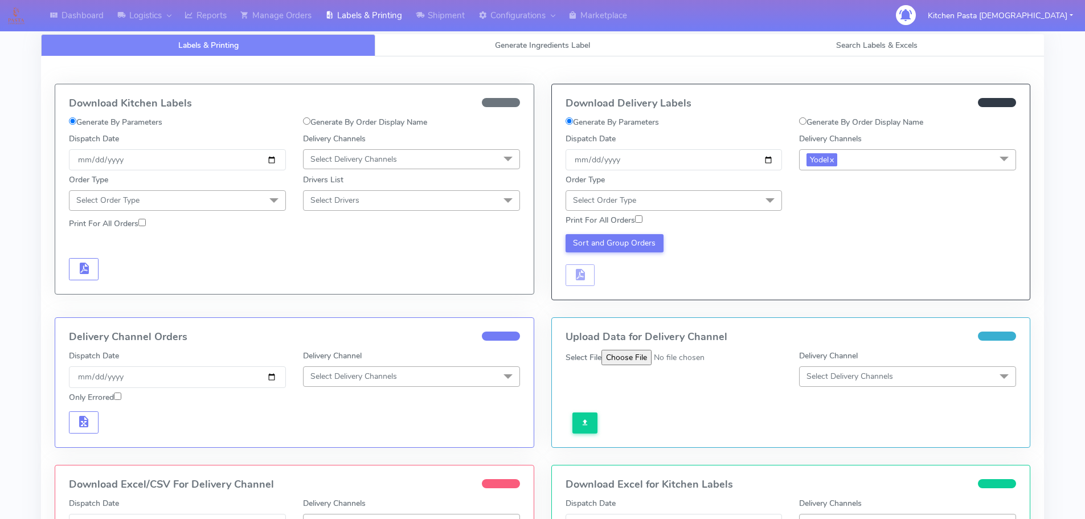
click at [749, 185] on div "Order Type Select Order Type Meal Kit Gift QCOM ATAVI" at bounding box center [674, 192] width 234 height 36
click at [723, 207] on span "Select Order Type" at bounding box center [674, 200] width 217 height 20
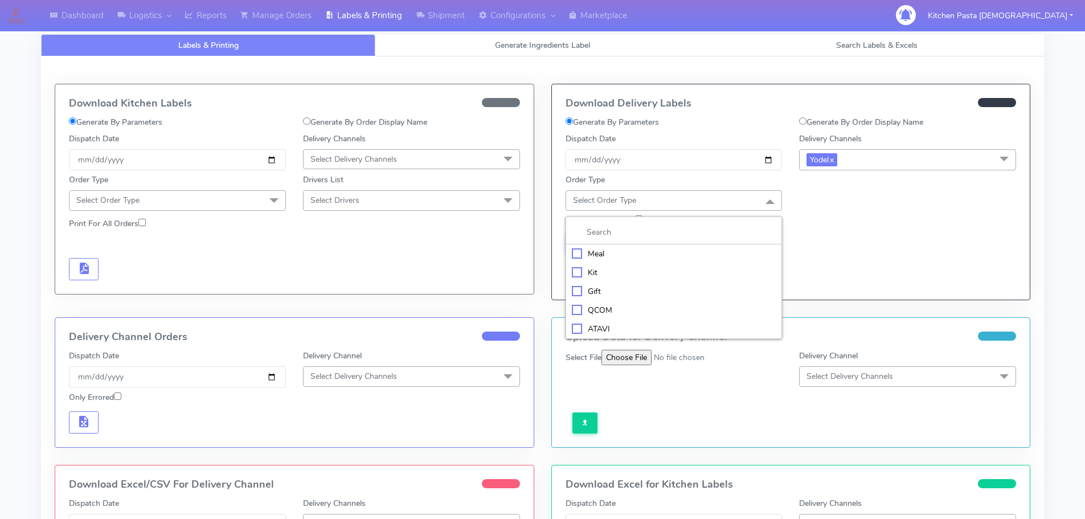
click at [583, 250] on div "Meal" at bounding box center [674, 254] width 204 height 12
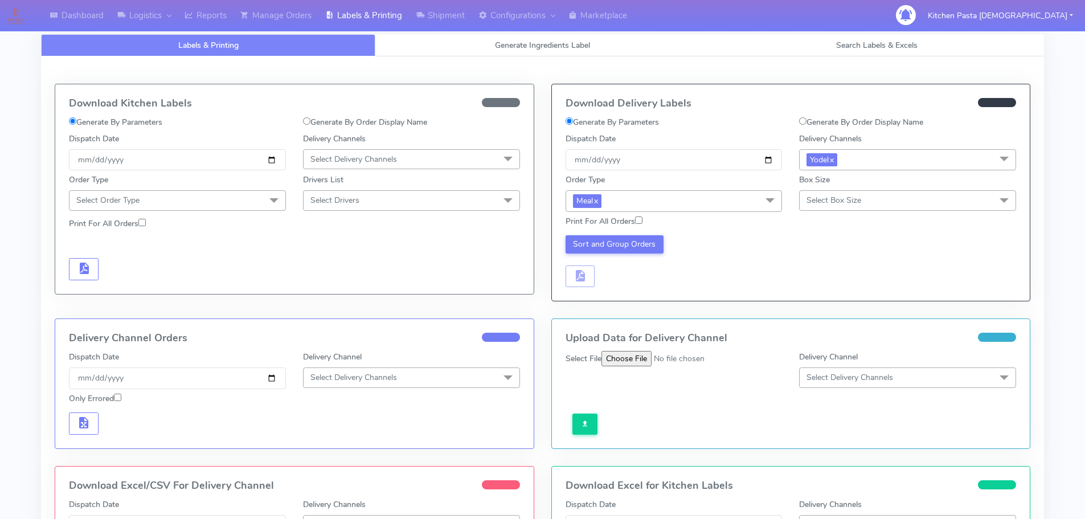
click at [849, 202] on span "Select Box Size" at bounding box center [833, 200] width 55 height 11
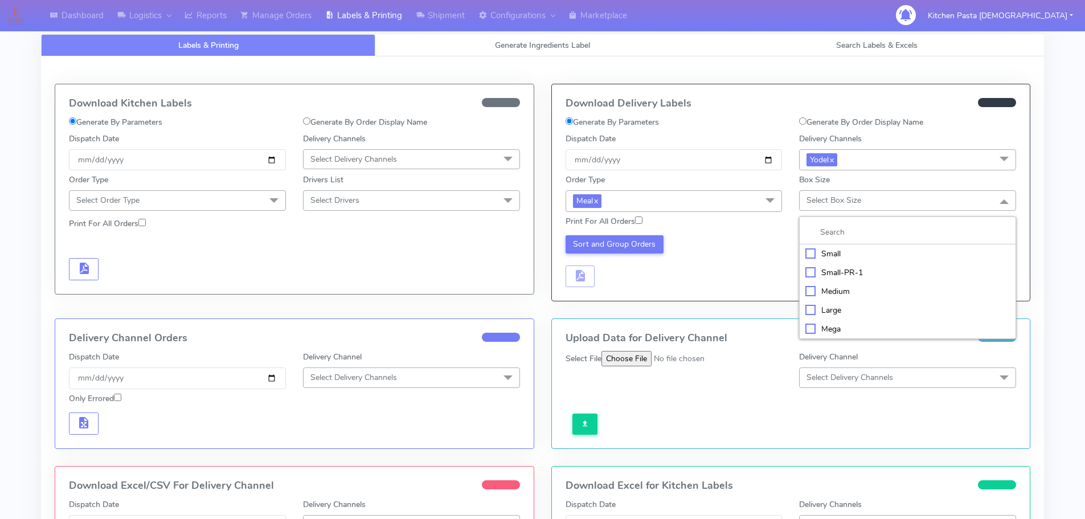
click at [830, 249] on div "Small" at bounding box center [907, 254] width 204 height 12
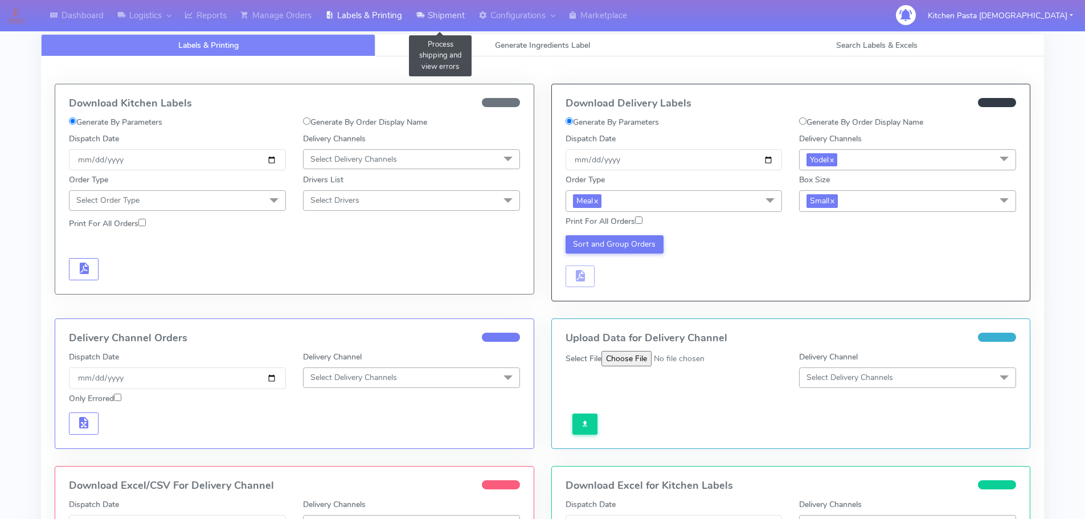
click at [443, 10] on link "Shipment" at bounding box center [440, 15] width 63 height 31
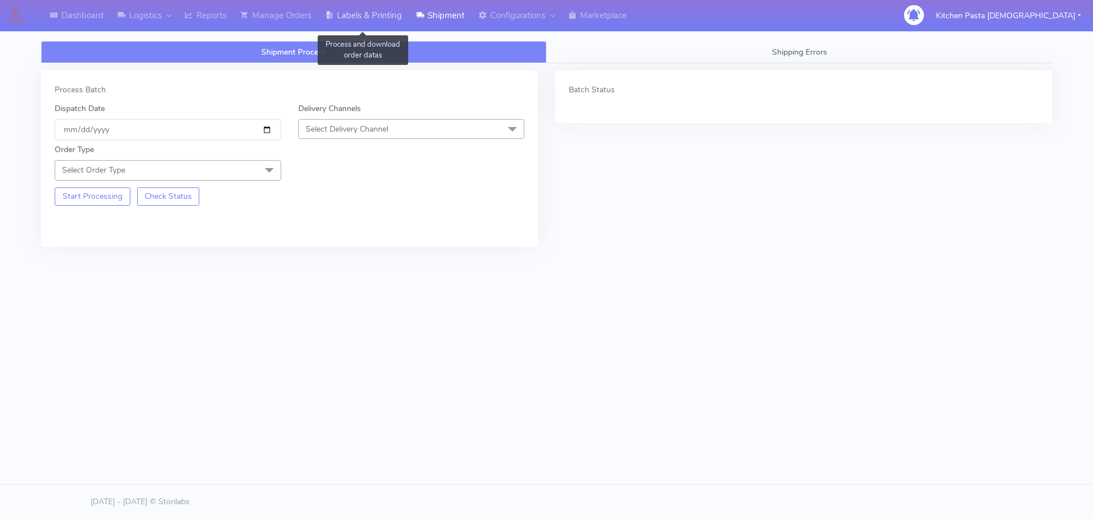
click at [350, 14] on link "Labels & Printing" at bounding box center [363, 15] width 91 height 31
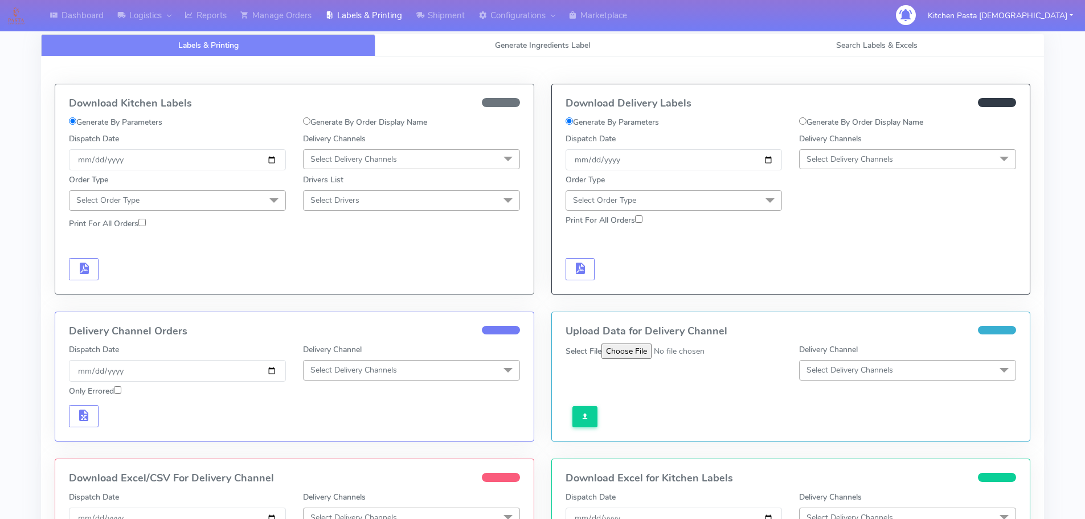
click at [843, 158] on span "Select Delivery Channels" at bounding box center [849, 159] width 87 height 11
click at [844, 290] on div "Yodel" at bounding box center [907, 287] width 204 height 12
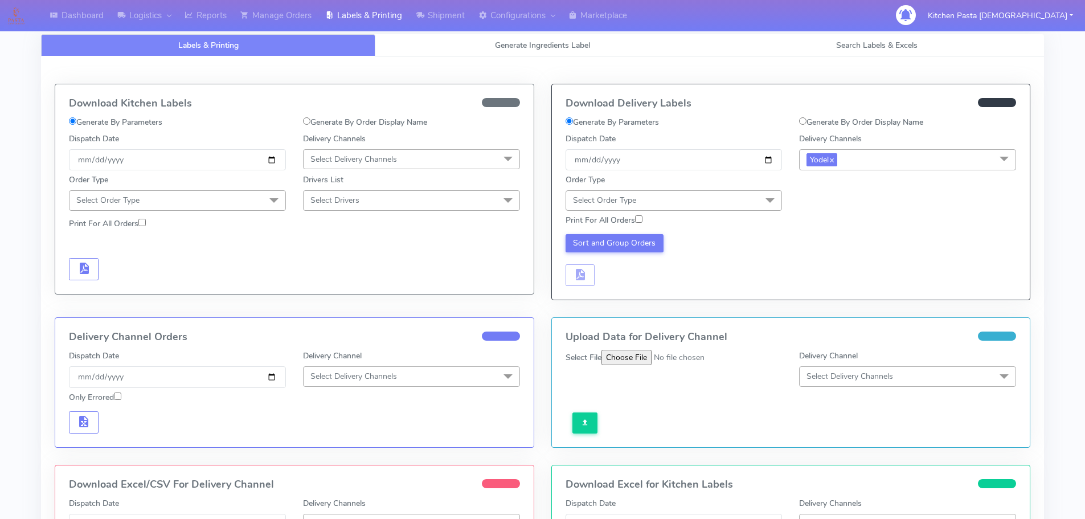
drag, startPoint x: 750, startPoint y: 199, endPoint x: 592, endPoint y: 231, distance: 160.8
click at [749, 199] on span "Select Order Type" at bounding box center [674, 200] width 217 height 20
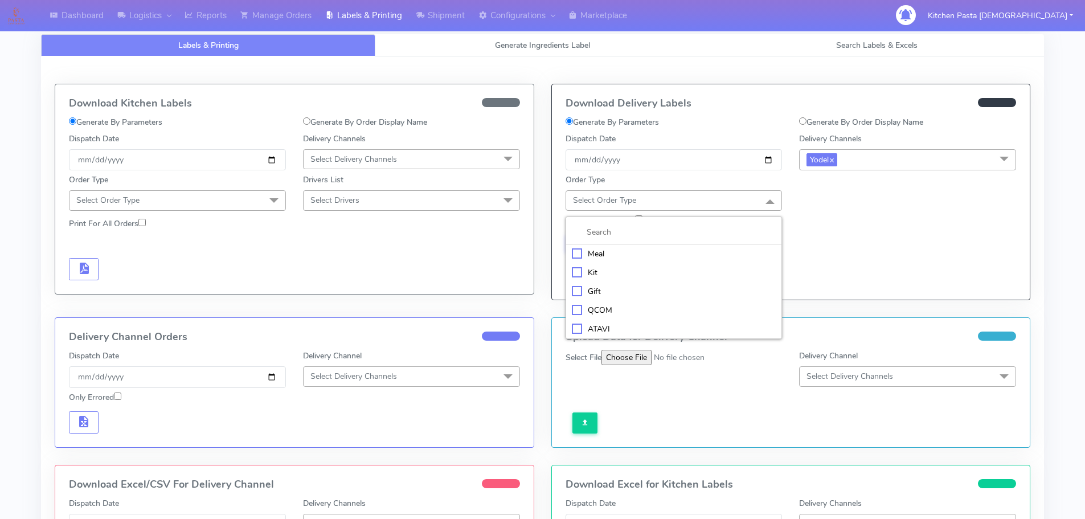
click at [582, 259] on div "Meal" at bounding box center [674, 254] width 204 height 12
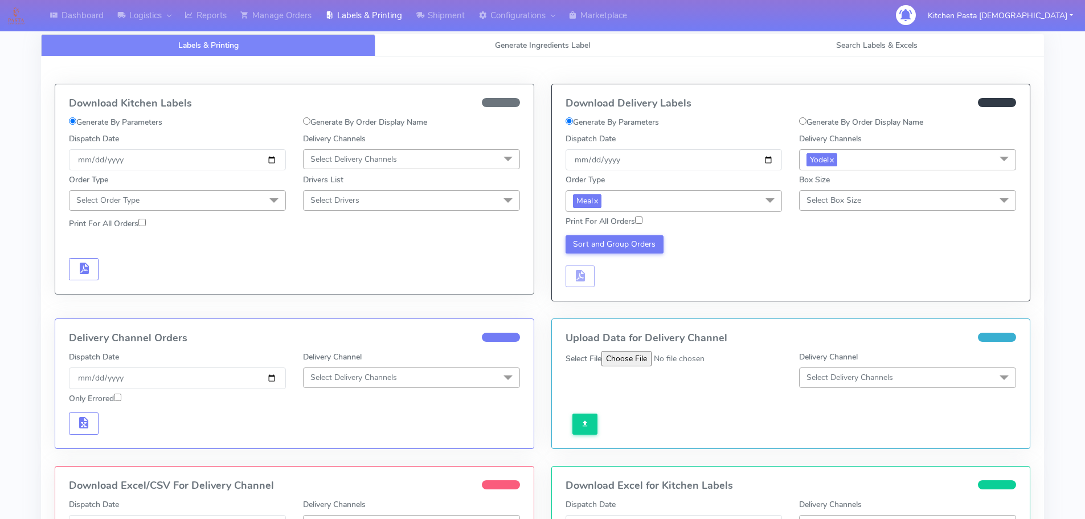
click at [863, 200] on span "Select Box Size" at bounding box center [907, 200] width 217 height 20
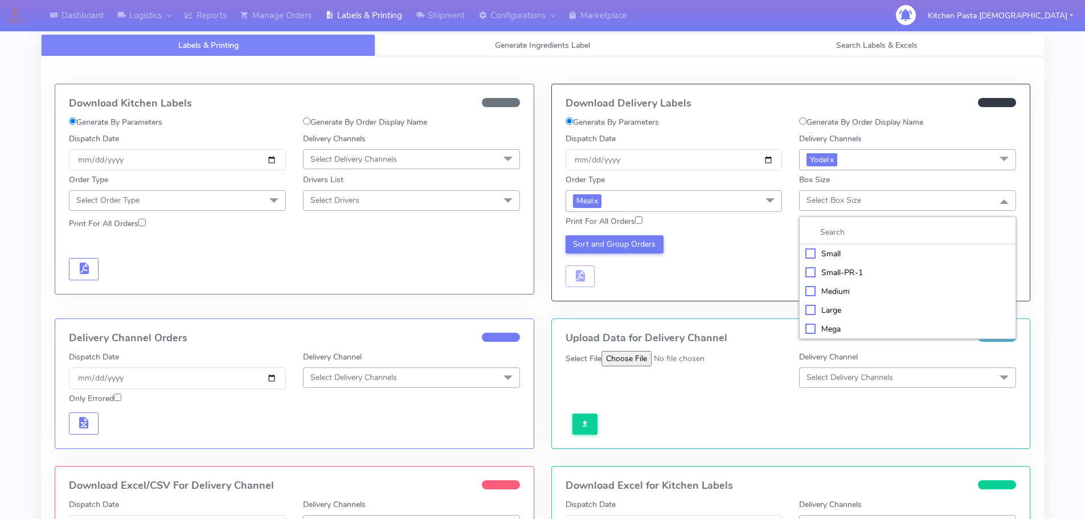
click at [832, 250] on div "Small" at bounding box center [907, 254] width 204 height 12
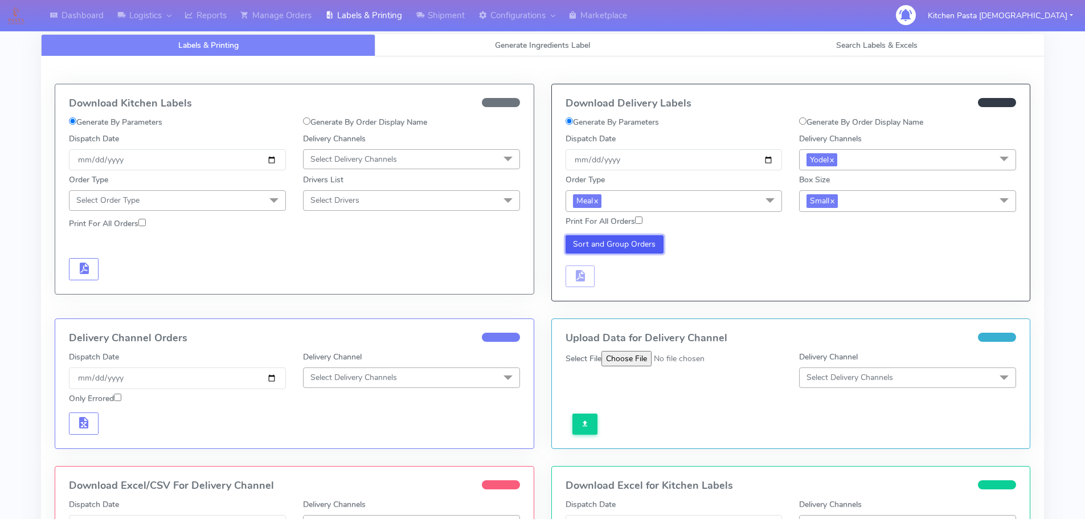
click at [633, 253] on button "Sort and Group Orders" at bounding box center [615, 244] width 99 height 18
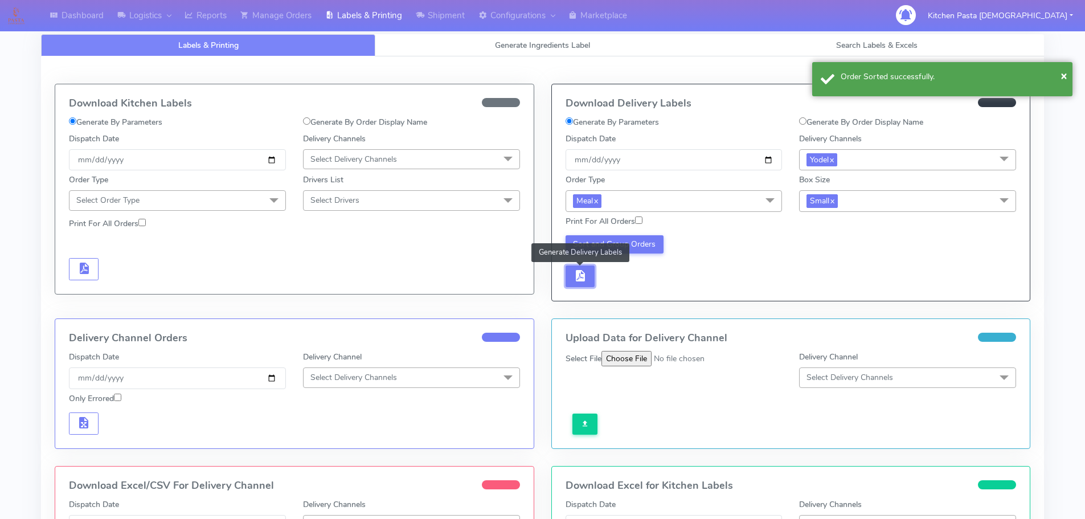
click at [581, 273] on span "button" at bounding box center [580, 278] width 14 height 11
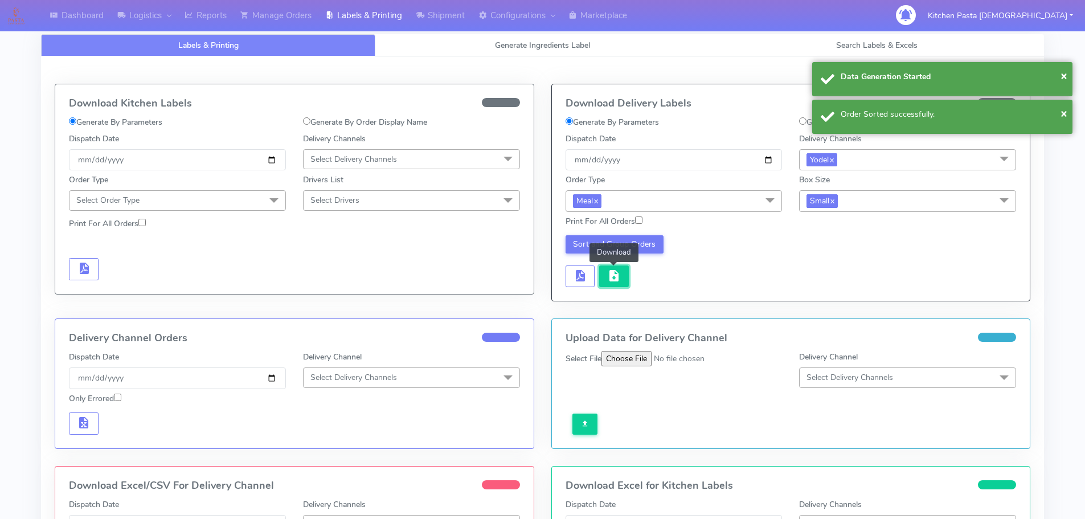
click at [608, 278] on span "button" at bounding box center [614, 278] width 14 height 11
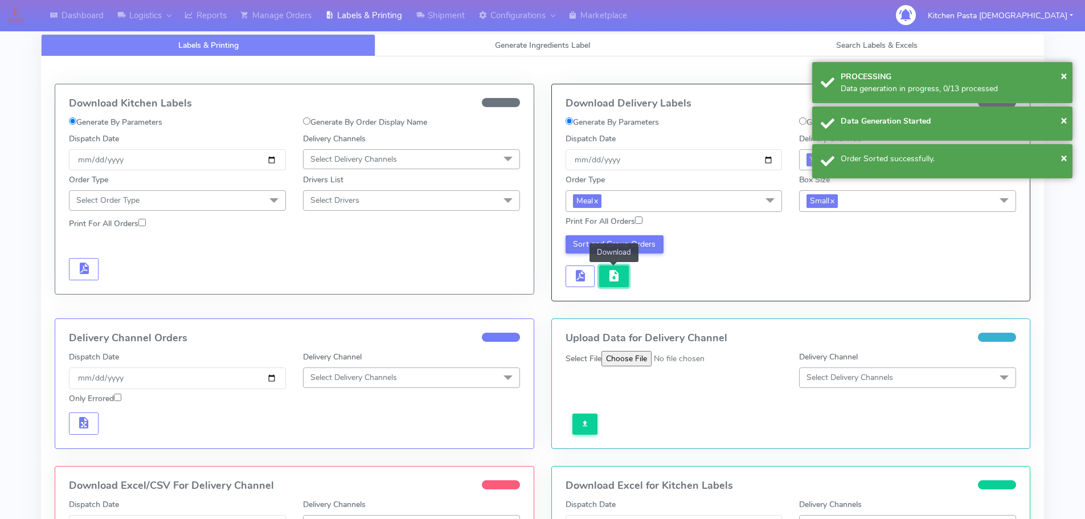
click at [608, 278] on span "button" at bounding box center [614, 278] width 14 height 11
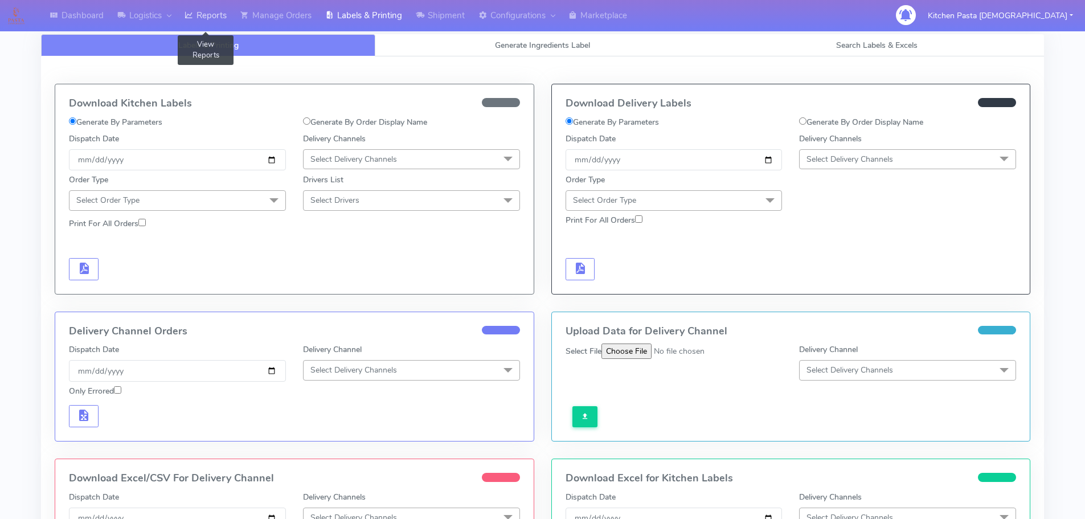
drag, startPoint x: 211, startPoint y: 10, endPoint x: 212, endPoint y: 0, distance: 10.3
click at [211, 10] on link "Reports" at bounding box center [206, 15] width 56 height 31
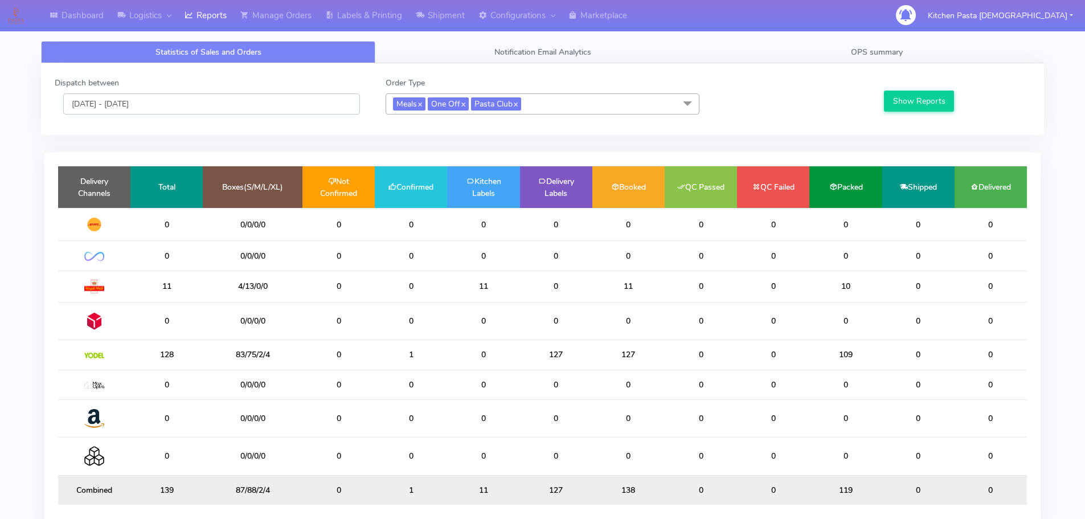
click at [220, 98] on input "[DATE] - [DATE]" at bounding box center [211, 103] width 297 height 21
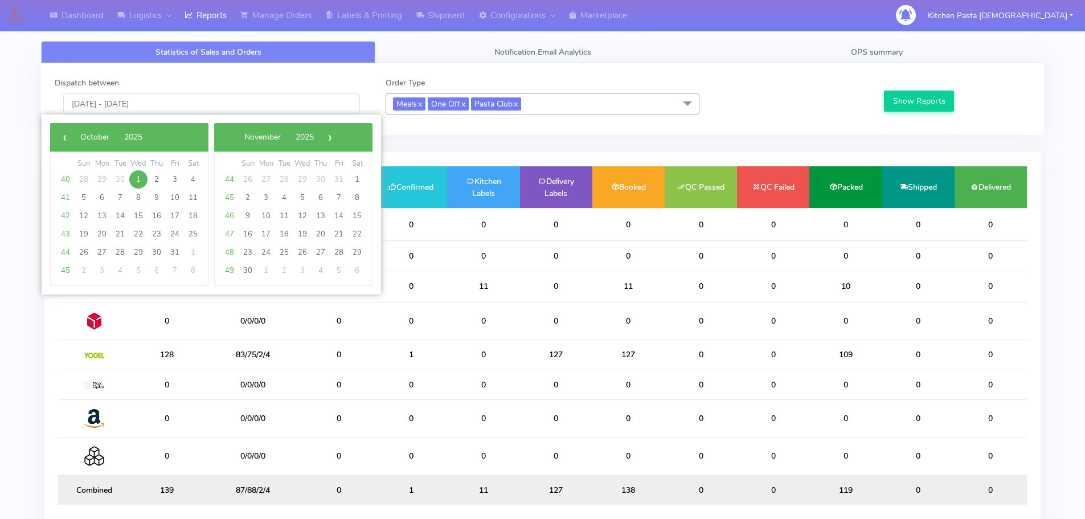
click at [138, 179] on span "1" at bounding box center [138, 179] width 18 height 18
type input "[DATE] - [DATE]"
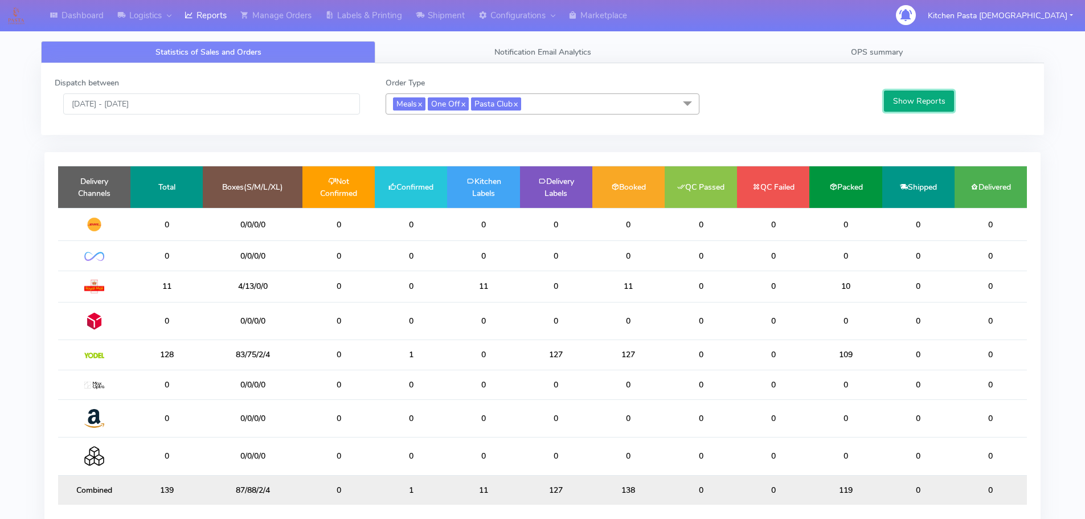
click at [926, 98] on button "Show Reports" at bounding box center [919, 101] width 70 height 21
click at [143, 281] on td "6" at bounding box center [166, 286] width 72 height 31
click at [156, 251] on td "13" at bounding box center [166, 256] width 72 height 30
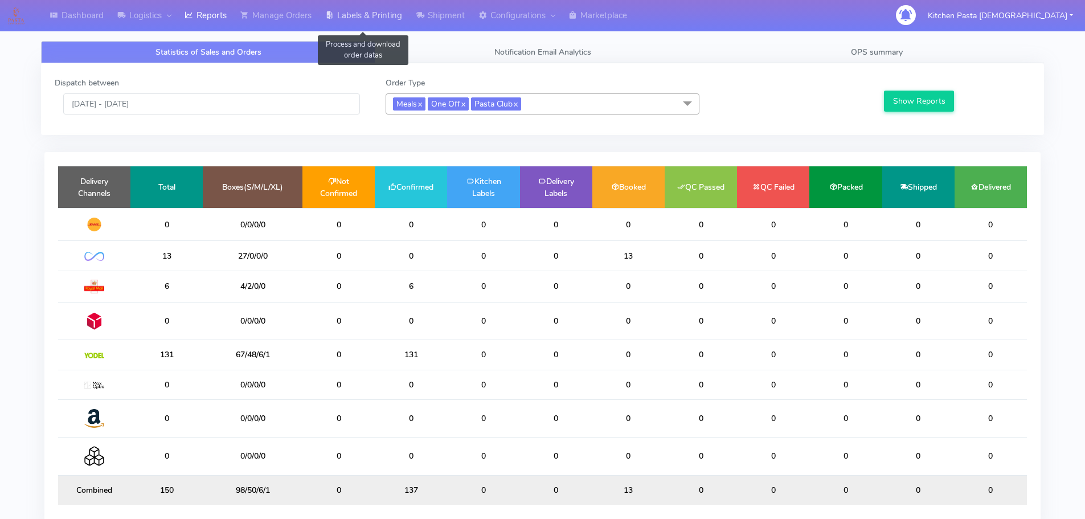
click at [370, 21] on link "Labels & Printing" at bounding box center [363, 15] width 91 height 31
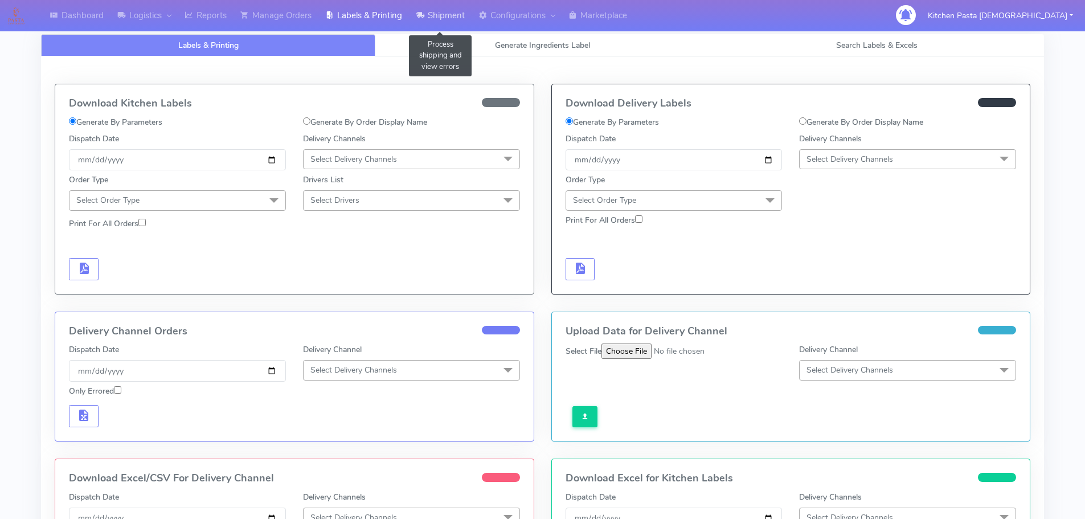
click at [447, 11] on link "Shipment" at bounding box center [440, 15] width 63 height 31
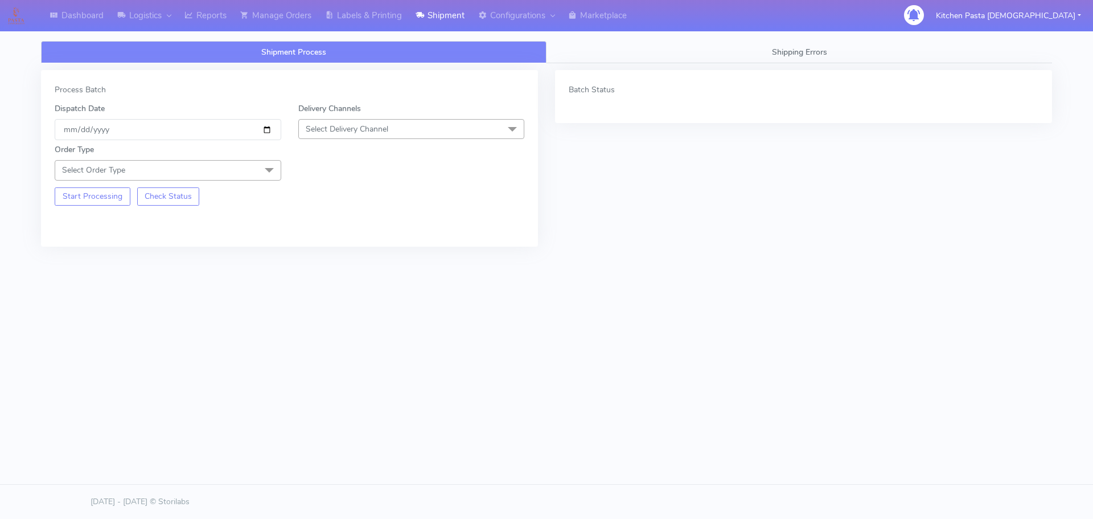
drag, startPoint x: 447, startPoint y: 124, endPoint x: 396, endPoint y: 156, distance: 59.7
click at [447, 124] on span "Select Delivery Channel" at bounding box center [411, 129] width 227 height 20
drag, startPoint x: 345, startPoint y: 251, endPoint x: 303, endPoint y: 242, distance: 42.4
click at [345, 251] on li "Yodel" at bounding box center [412, 257] width 226 height 19
click at [258, 173] on span at bounding box center [269, 171] width 23 height 22
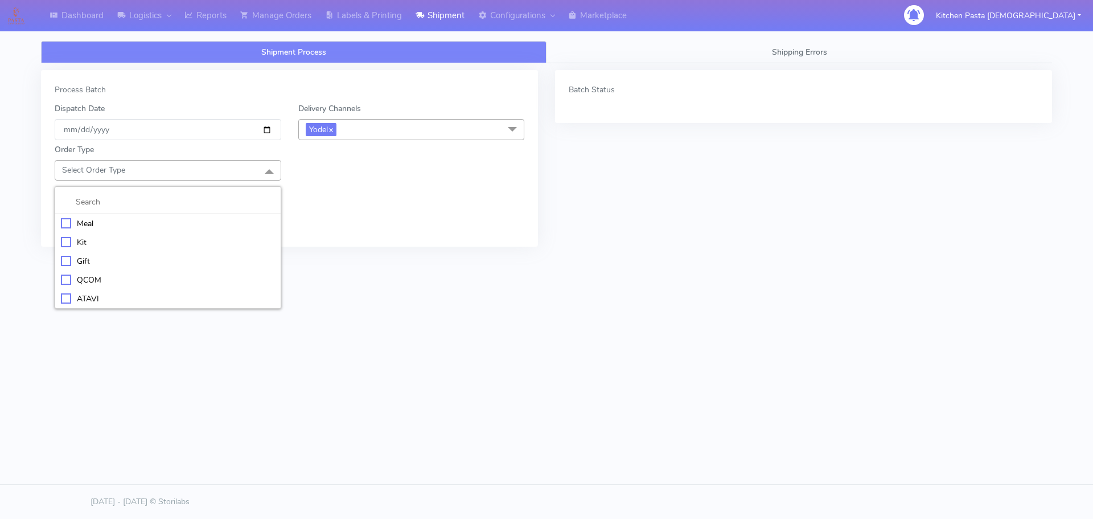
click at [150, 230] on li "Meal" at bounding box center [168, 223] width 226 height 19
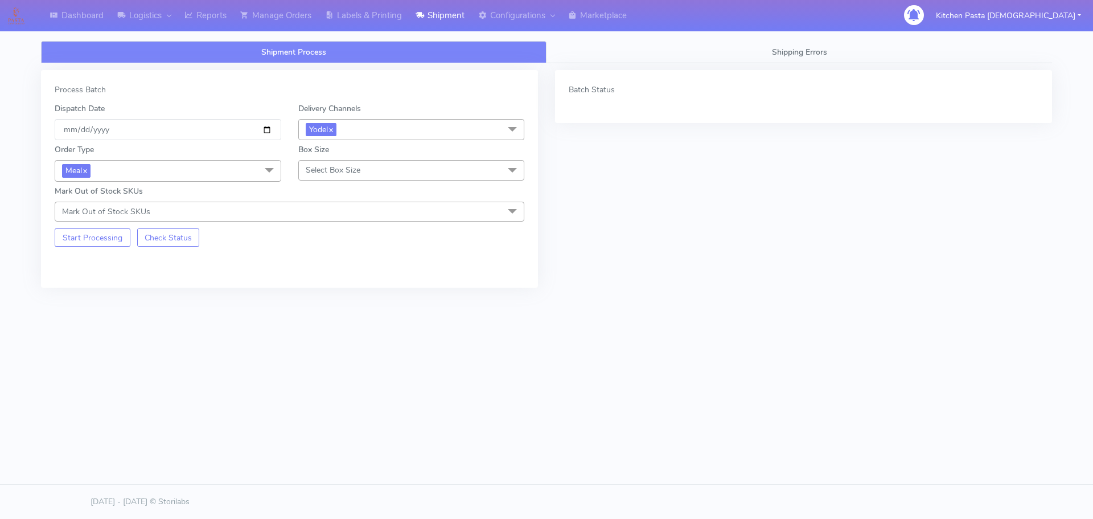
click at [324, 171] on span "Select Box Size" at bounding box center [333, 170] width 55 height 11
click at [312, 218] on div "Small" at bounding box center [412, 224] width 214 height 12
click at [96, 234] on button "Start Processing" at bounding box center [93, 237] width 76 height 18
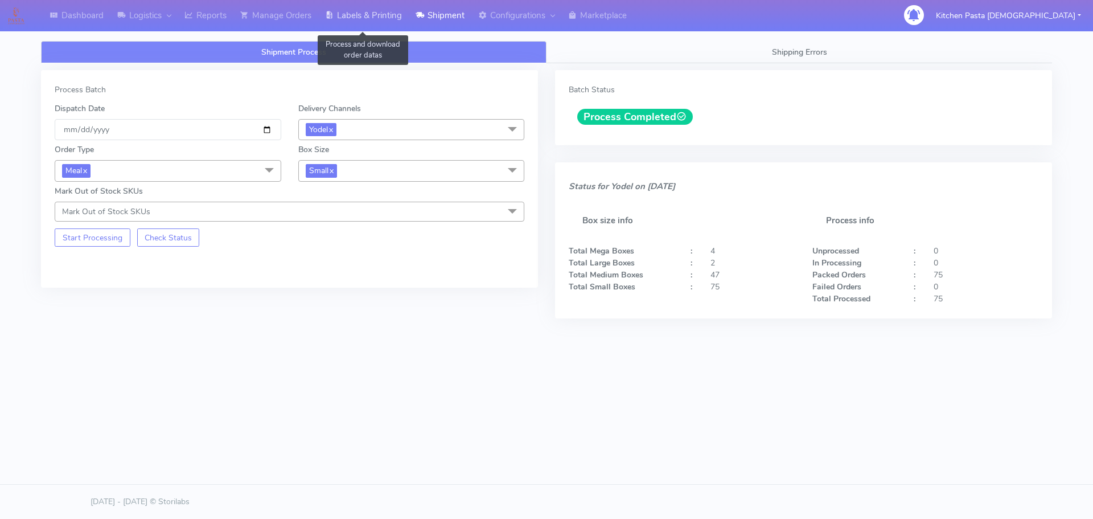
click at [366, 12] on link "Labels & Printing" at bounding box center [363, 15] width 91 height 31
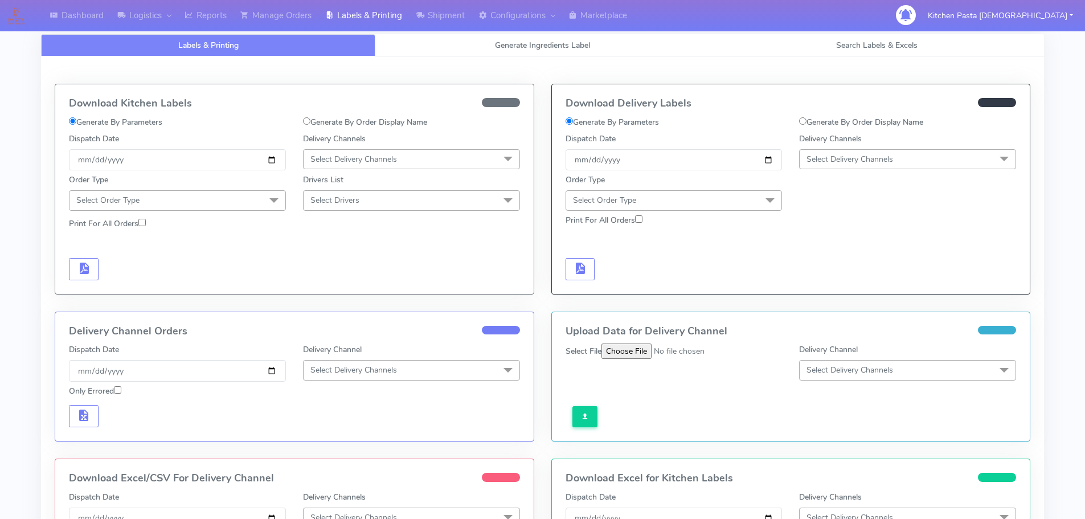
click at [858, 155] on span "Select Delivery Channels" at bounding box center [849, 159] width 87 height 11
click at [838, 289] on div "Yodel" at bounding box center [907, 287] width 204 height 12
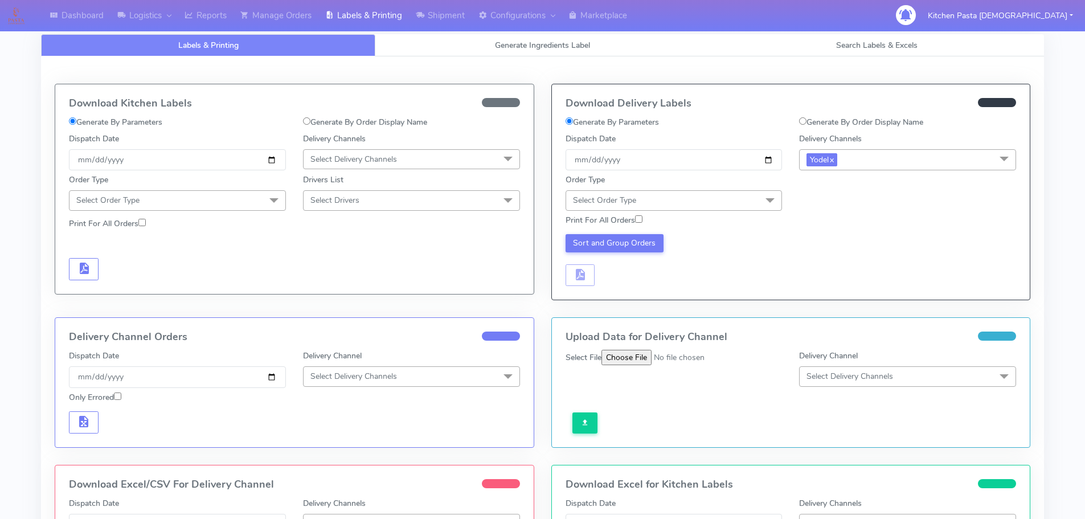
click at [757, 204] on span "Select Order Type" at bounding box center [674, 200] width 217 height 20
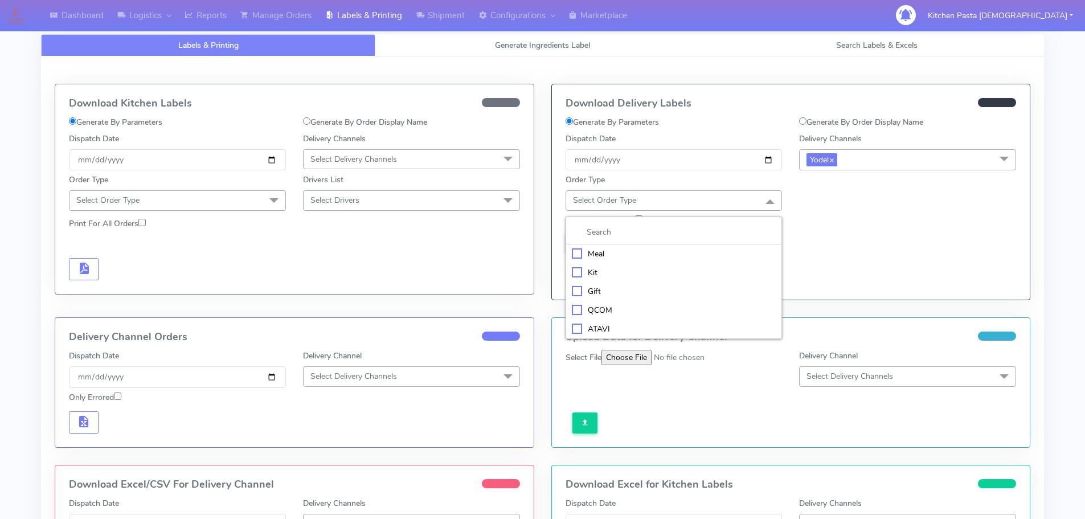
drag, startPoint x: 694, startPoint y: 249, endPoint x: 761, endPoint y: 249, distance: 67.2
click at [694, 250] on div "Meal" at bounding box center [674, 254] width 204 height 12
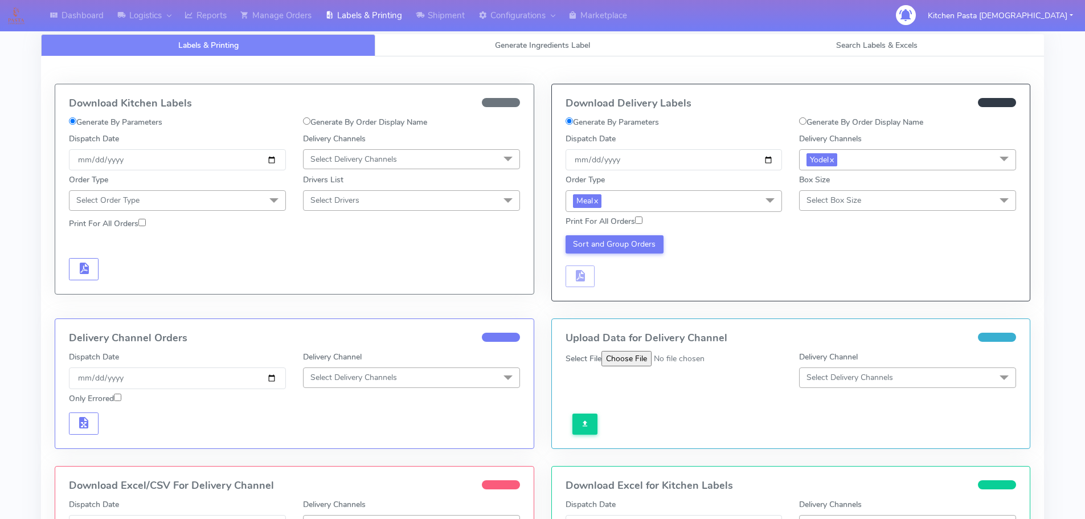
click at [817, 195] on span "Select Box Size" at bounding box center [833, 200] width 55 height 11
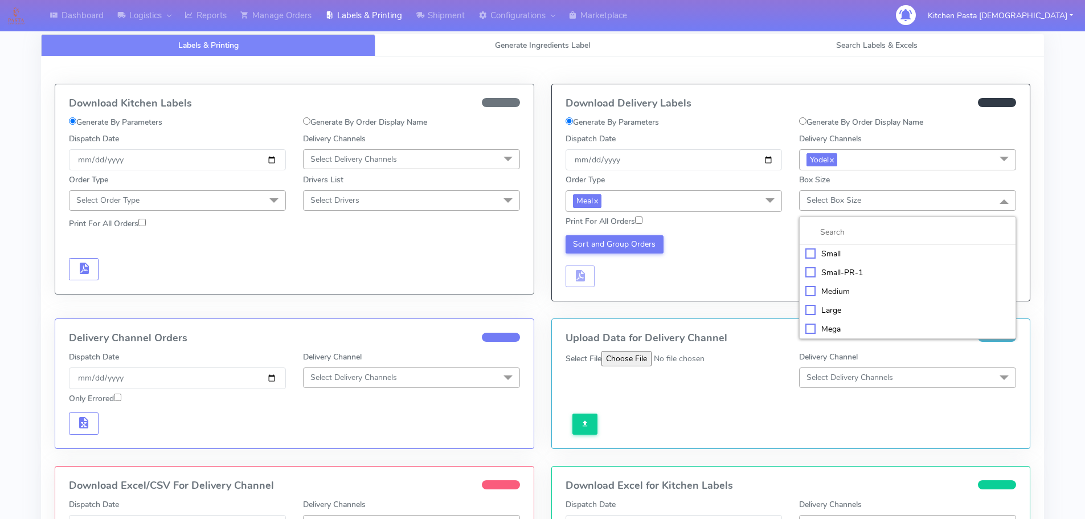
click at [830, 252] on div "Small" at bounding box center [907, 254] width 204 height 12
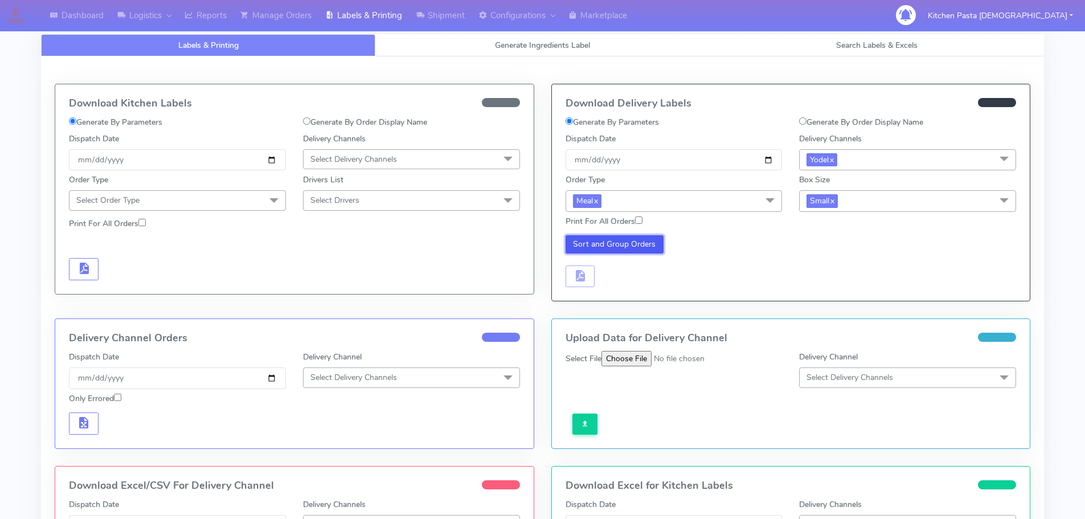
click at [644, 240] on button "Sort and Group Orders" at bounding box center [615, 244] width 99 height 18
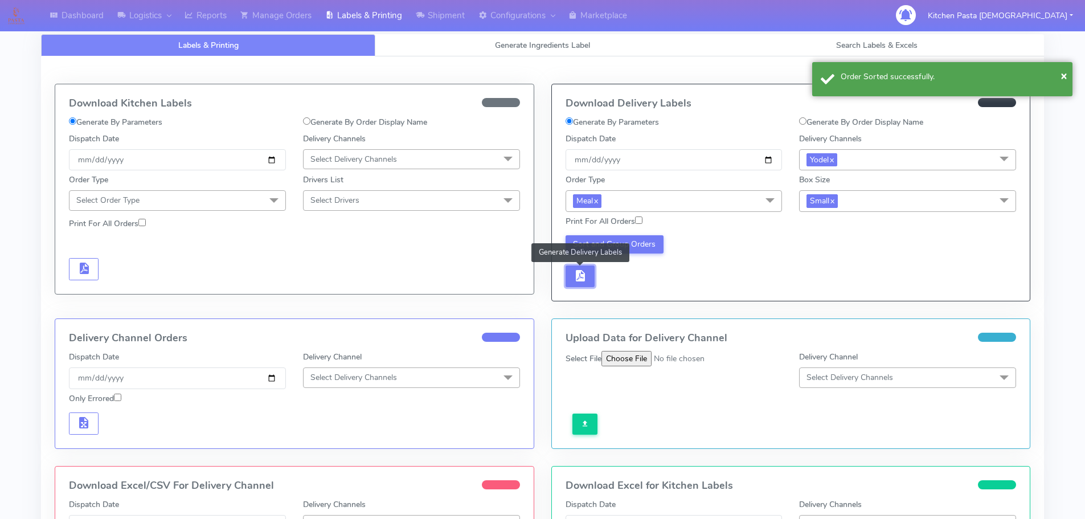
click at [585, 276] on span "button" at bounding box center [580, 278] width 14 height 11
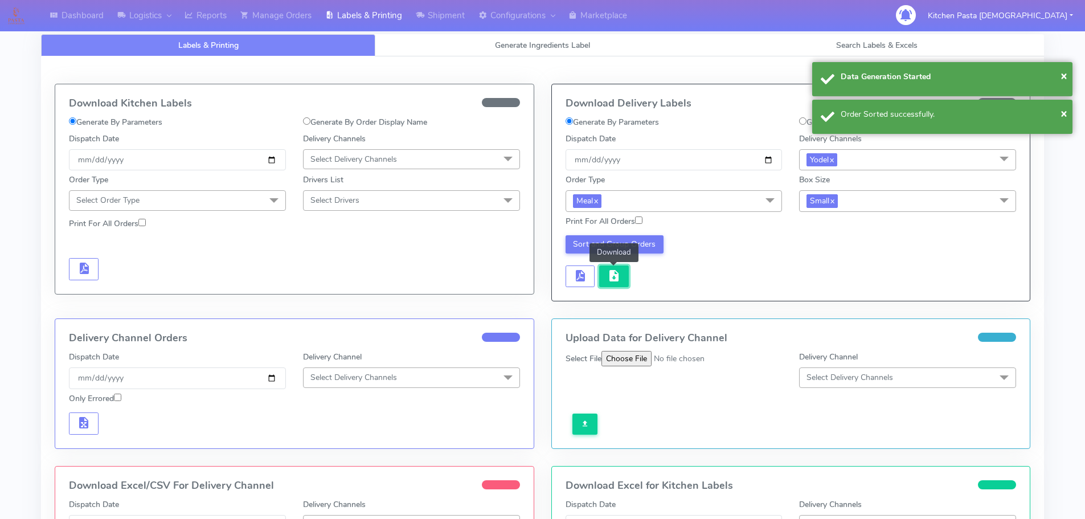
click at [619, 282] on span "button" at bounding box center [614, 278] width 14 height 11
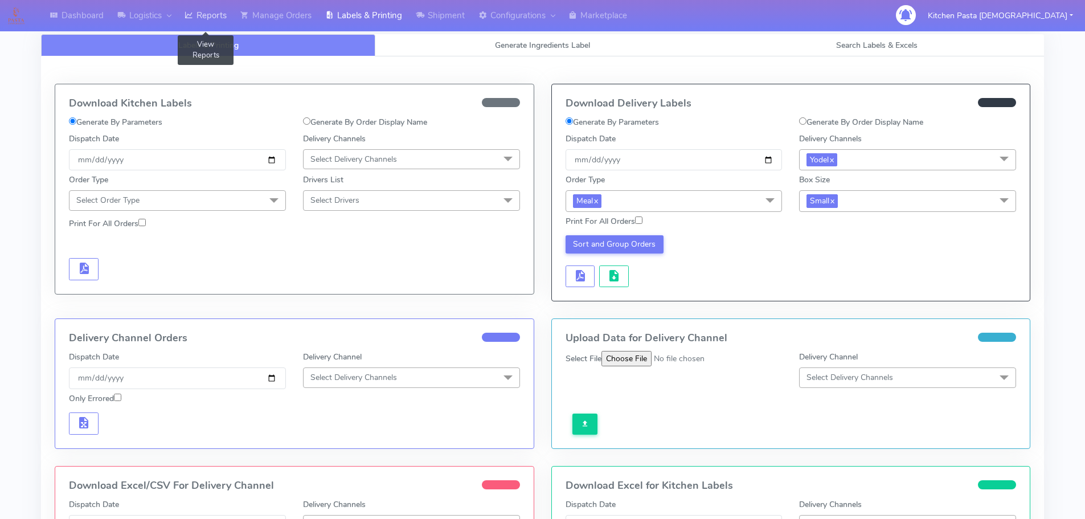
click at [203, 16] on link "Reports" at bounding box center [206, 15] width 56 height 31
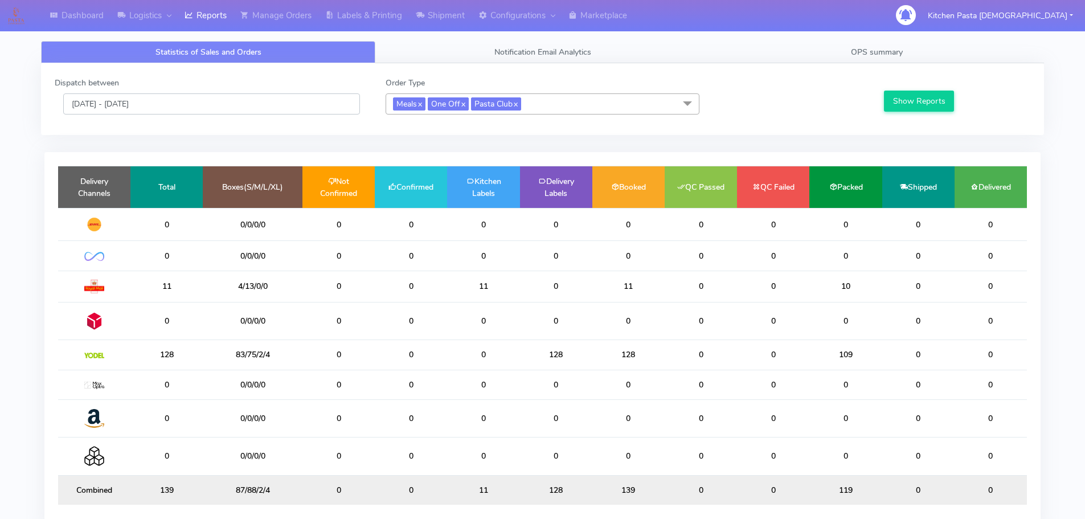
click at [187, 103] on input "[DATE] - [DATE]" at bounding box center [211, 103] width 297 height 21
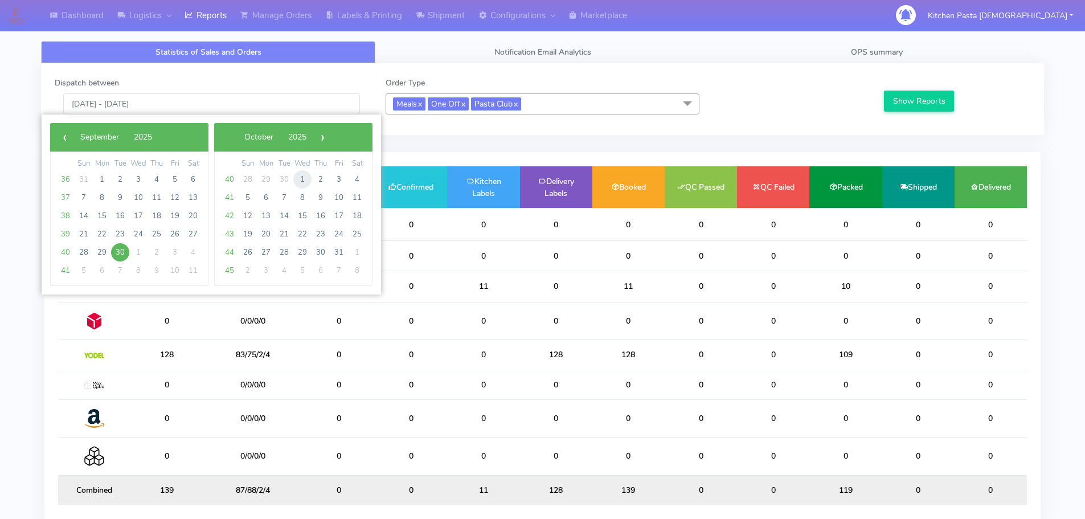
click at [306, 174] on span "1" at bounding box center [302, 179] width 18 height 18
click at [306, 174] on span "29" at bounding box center [302, 179] width 18 height 18
click at [142, 179] on span "1" at bounding box center [138, 179] width 18 height 18
type input "[DATE] - [DATE]"
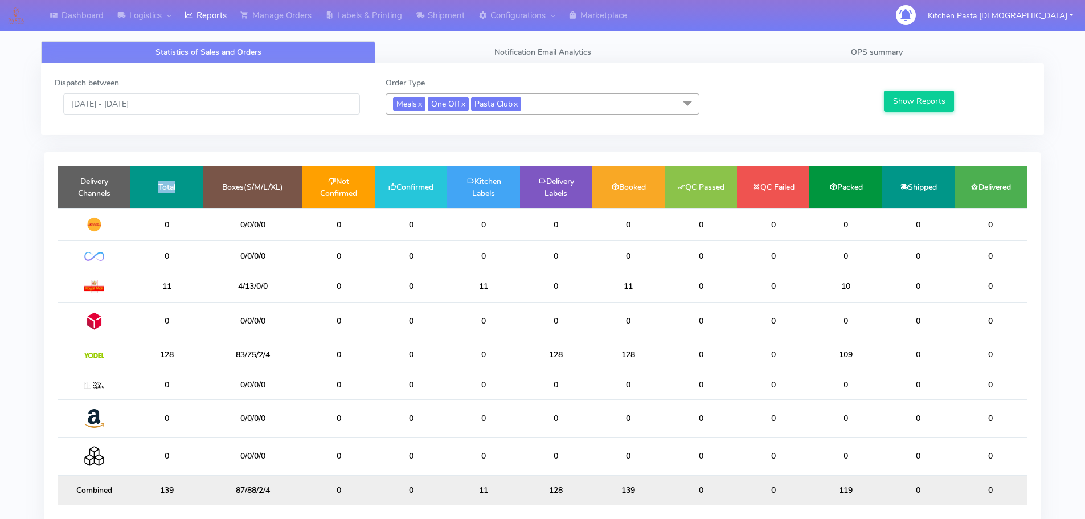
click at [142, 179] on td "Total" at bounding box center [166, 187] width 72 height 42
click at [941, 94] on button "Show Reports" at bounding box center [919, 101] width 70 height 21
